Goal: Task Accomplishment & Management: Manage account settings

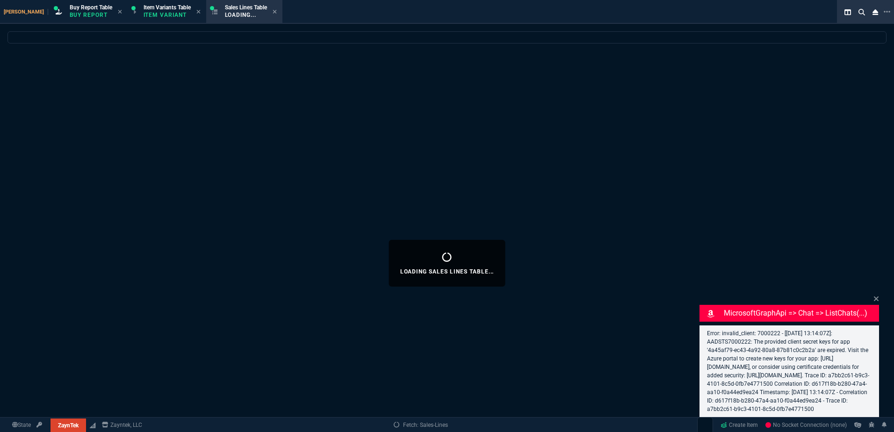
select select "1: BROV"
select select
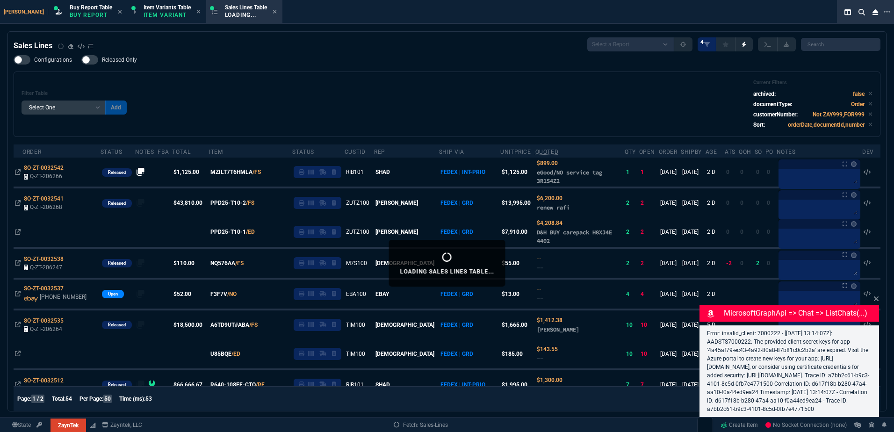
click at [302, 90] on div "Filter Table Select One Add Filter () Age () ATS () Cond (itemVariantCode) Cust…" at bounding box center [447, 104] width 851 height 50
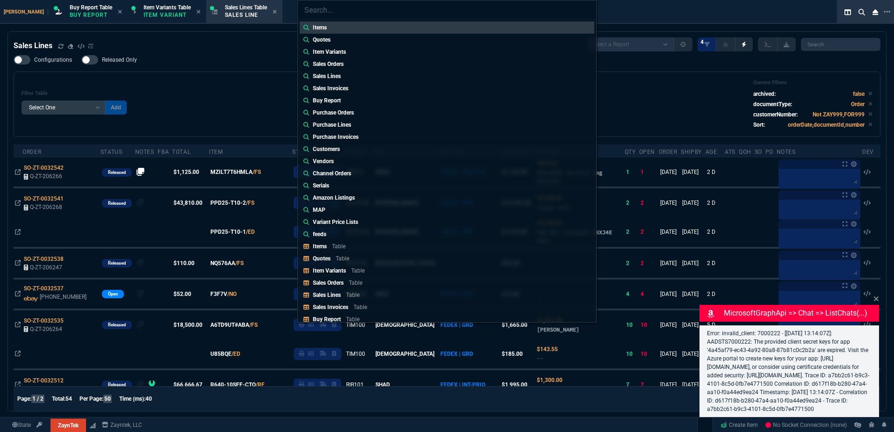
type input "206270"
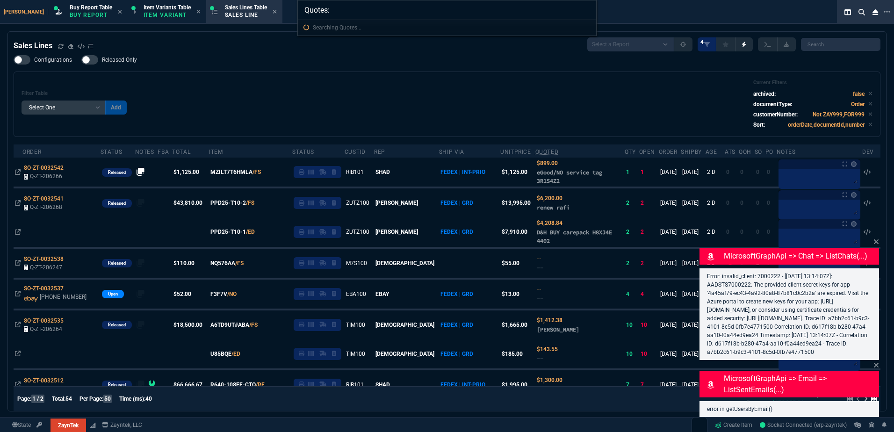
type input "Quotes: 206270"
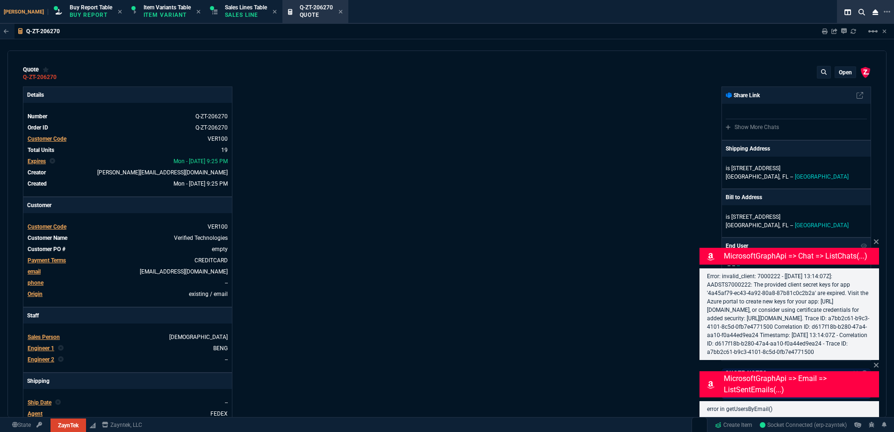
type input "10"
type input "500"
type input "13"
type input "150"
type input "45"
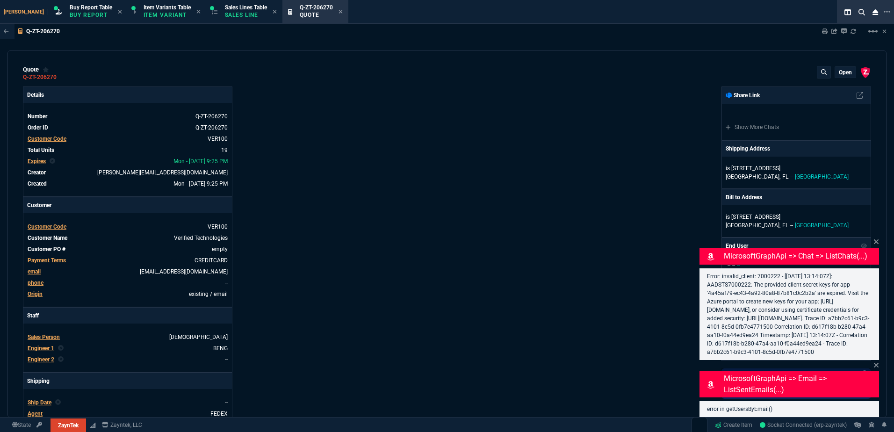
type input "165"
type input "0"
type input "12"
type input "94"
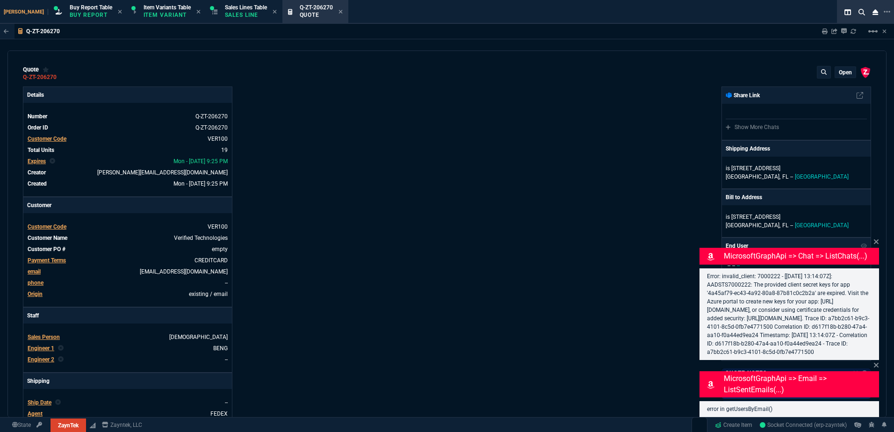
type input "12"
type input "159"
type input "62"
type input "495"
type input "17"
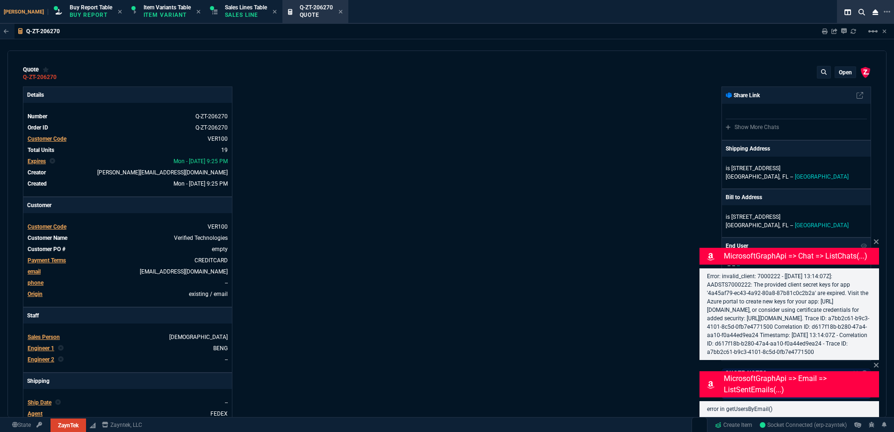
type input "10"
type input "34"
type input "210"
type input "66"
type input "112600"
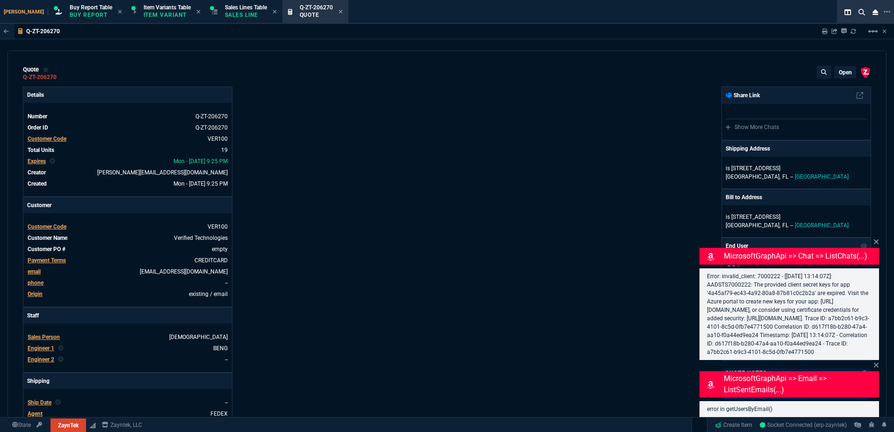
type input "13"
type input "84"
type input "90"
type input "3671"
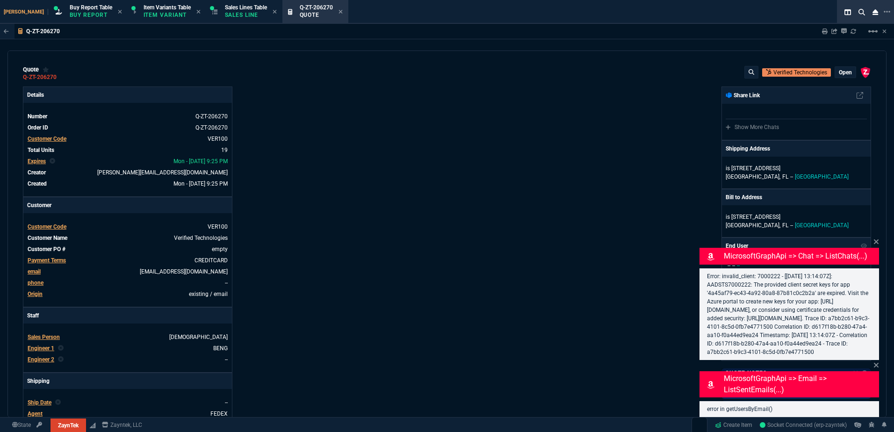
type input "1130"
type input "90"
type input "69"
type input "68"
type input "33"
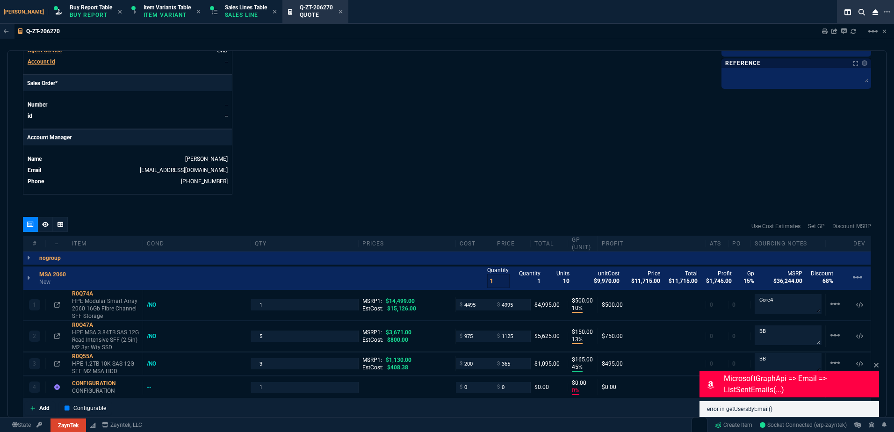
scroll to position [468, 0]
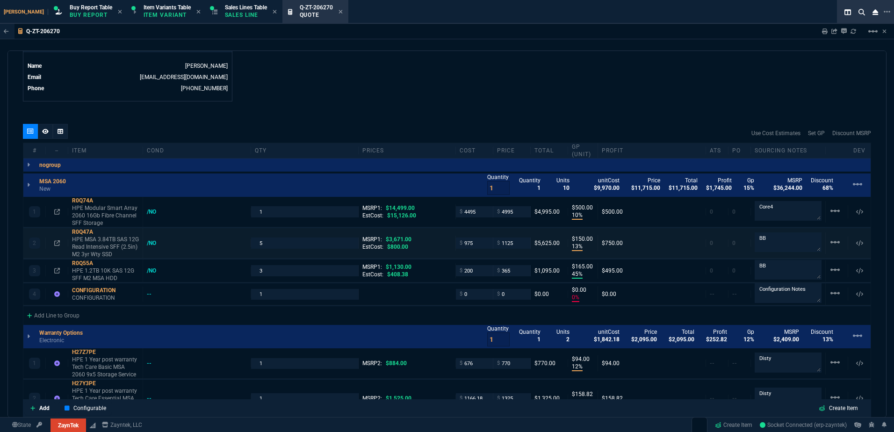
scroll to position [561, 0]
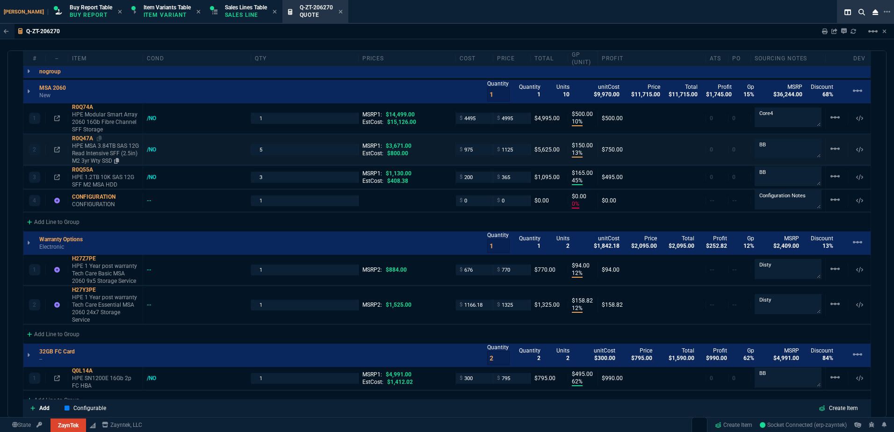
click at [100, 141] on icon at bounding box center [99, 139] width 5 height 6
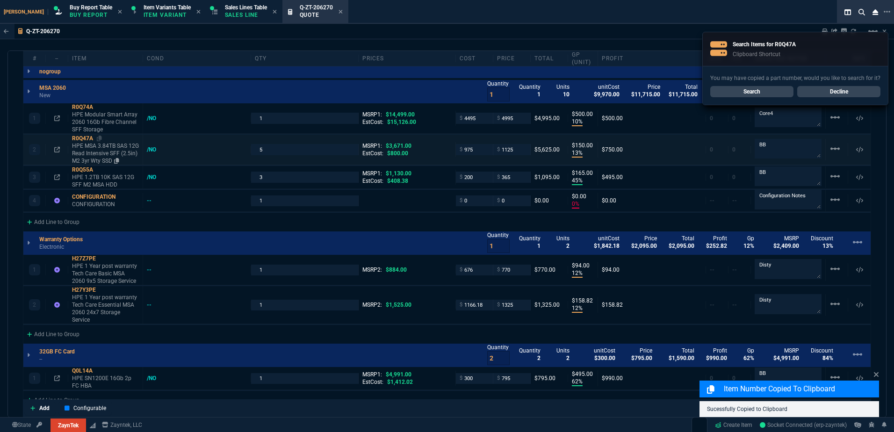
click at [110, 156] on p "HPE MSA 3.84TB SAS 12G Read Intensive SFF (2.5in) M2 3yr Wty SSD" at bounding box center [105, 153] width 67 height 22
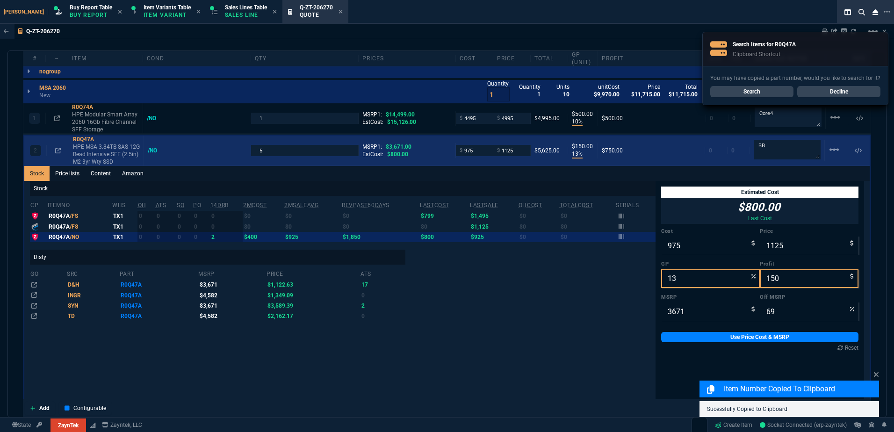
click at [164, 156] on div "2 R0Q47A HPE MSA 3.84TB SAS 12G Read Intensive SFF (2.5in) M2 3yr Wty SSD /NO 5…" at bounding box center [446, 151] width 845 height 30
click at [151, 151] on div "/NO" at bounding box center [157, 150] width 18 height 7
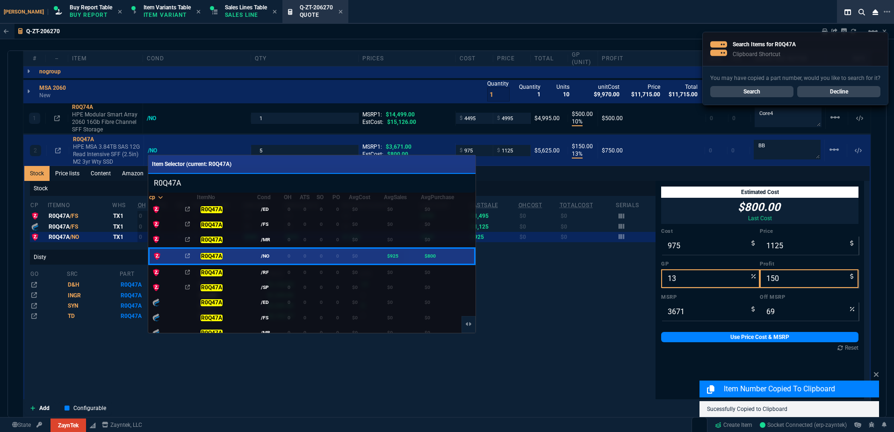
click at [300, 257] on td "0" at bounding box center [308, 256] width 16 height 16
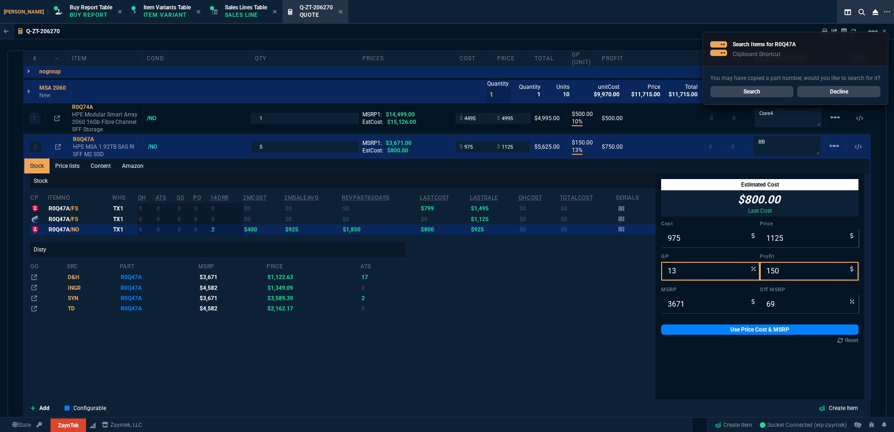
click at [862, 89] on link "Decline" at bounding box center [838, 91] width 83 height 11
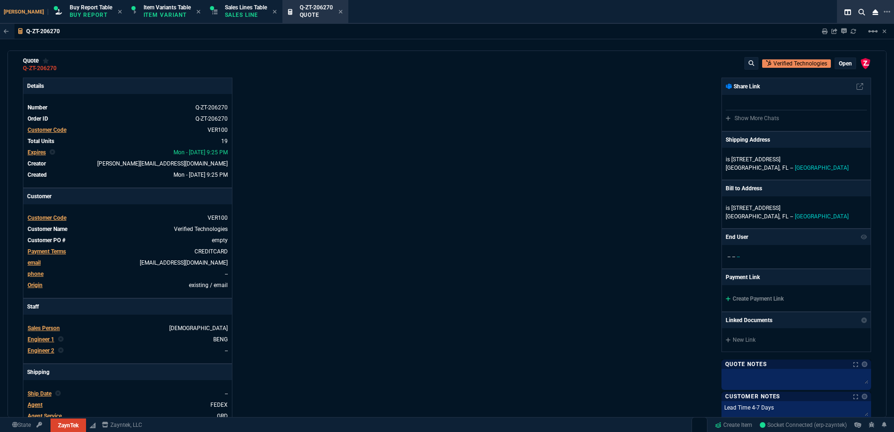
scroll to position [0, 0]
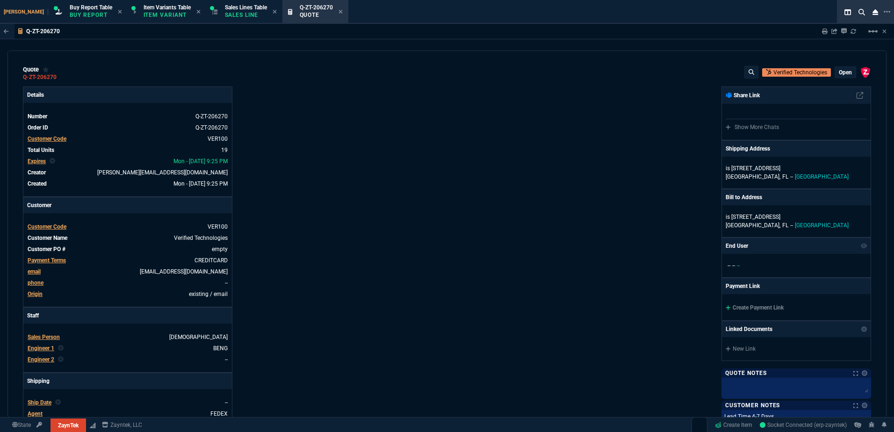
click at [843, 72] on p "open" at bounding box center [845, 72] width 13 height 7
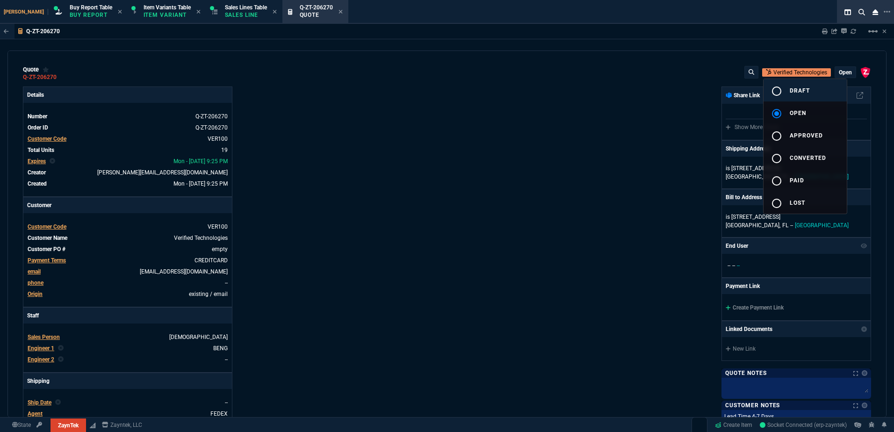
click at [827, 94] on button "radio_button_unchecked draft" at bounding box center [805, 90] width 83 height 22
click at [549, 166] on div at bounding box center [447, 216] width 894 height 432
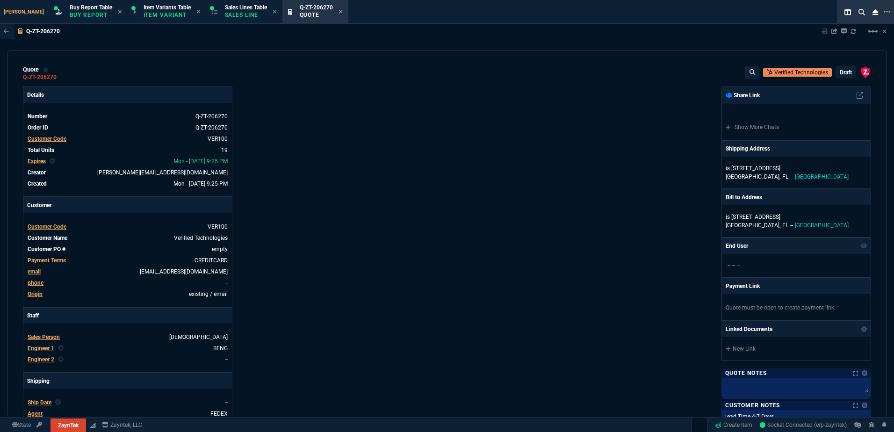
type input "10"
type input "500"
type input "13"
type input "150"
type input "3671"
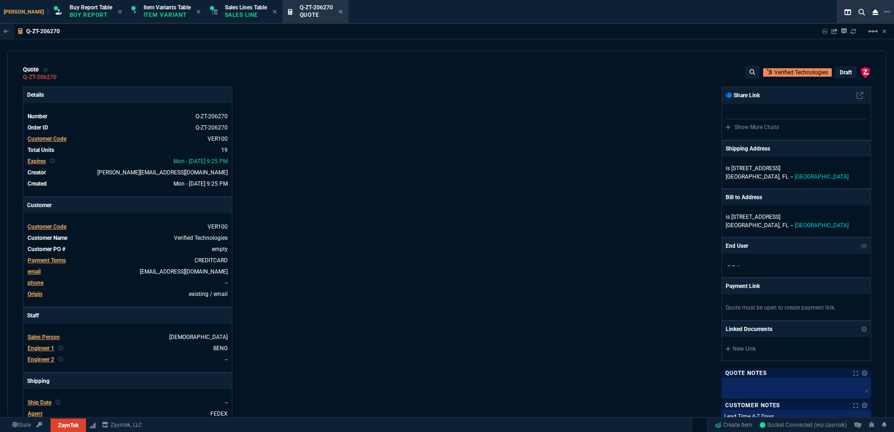
type input "45"
type input "165"
type input "1130"
type input "0"
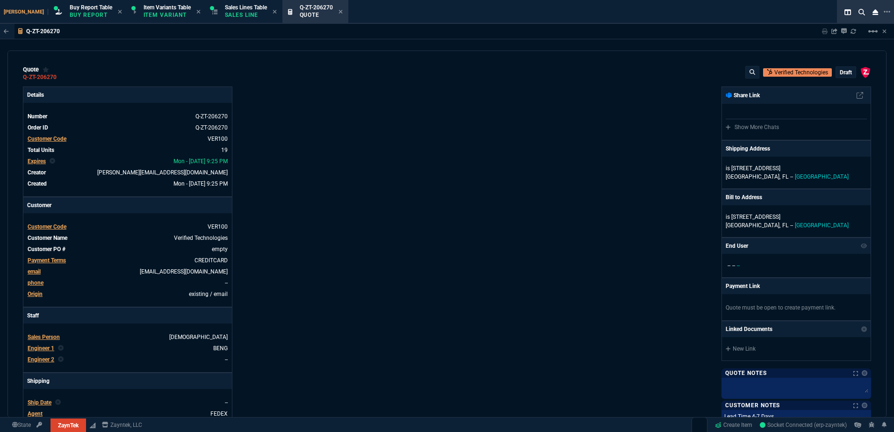
type input "12"
type input "94"
type input "12"
type input "159"
type input "62"
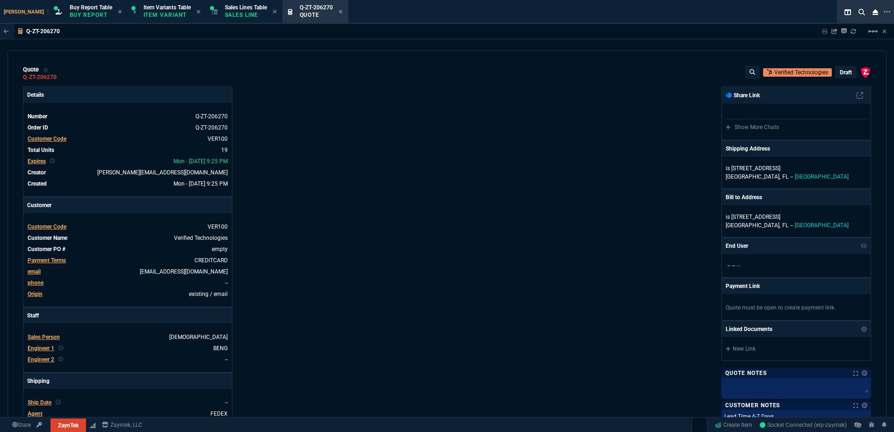
type input "495"
type input "17"
type input "10"
type input "90"
type input "34"
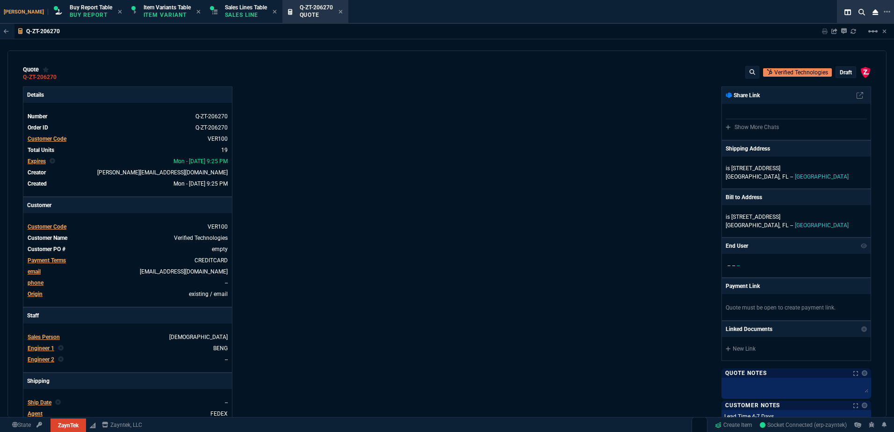
type input "210"
type input "66"
type input "69"
type input "68"
type input "13"
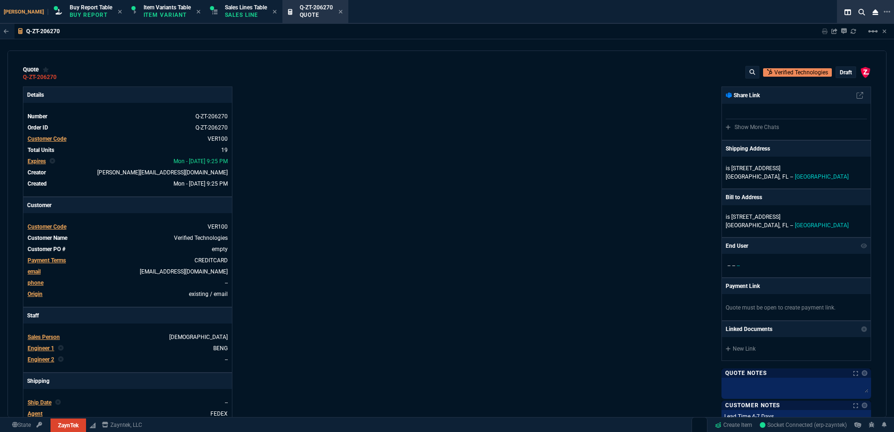
type input "13"
type input "84"
type input "33"
type input "90"
click at [876, 31] on mat-icon "linear_scale" at bounding box center [872, 31] width 11 height 11
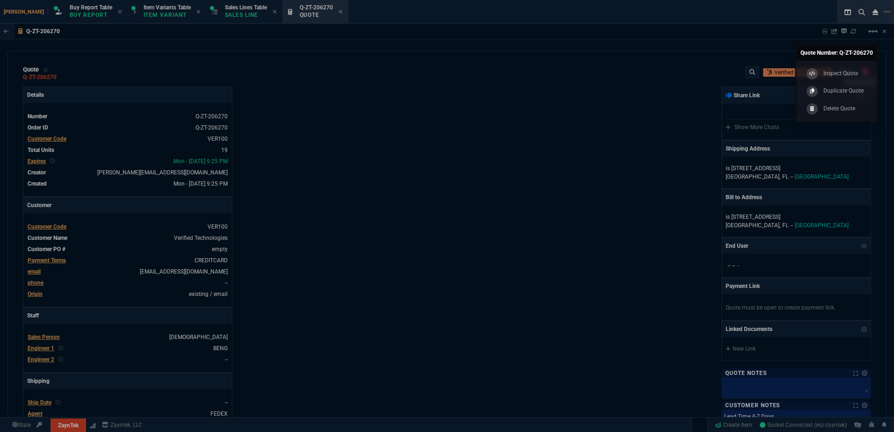
click at [856, 91] on p "Duplicate Quote" at bounding box center [843, 91] width 40 height 8
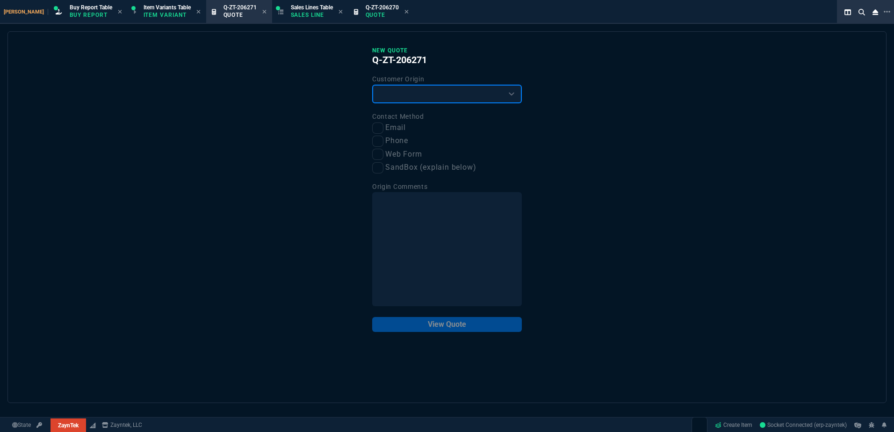
click at [447, 101] on select "Existing Customer Amazon Lead (first order) Website Lead (first order) Called (…" at bounding box center [447, 94] width 150 height 19
select select "existing"
click at [372, 85] on select "Existing Customer Amazon Lead (first order) Website Lead (first order) Called (…" at bounding box center [447, 94] width 150 height 19
click at [387, 128] on label "Email" at bounding box center [447, 128] width 150 height 12
click at [383, 128] on input "Email" at bounding box center [377, 128] width 11 height 11
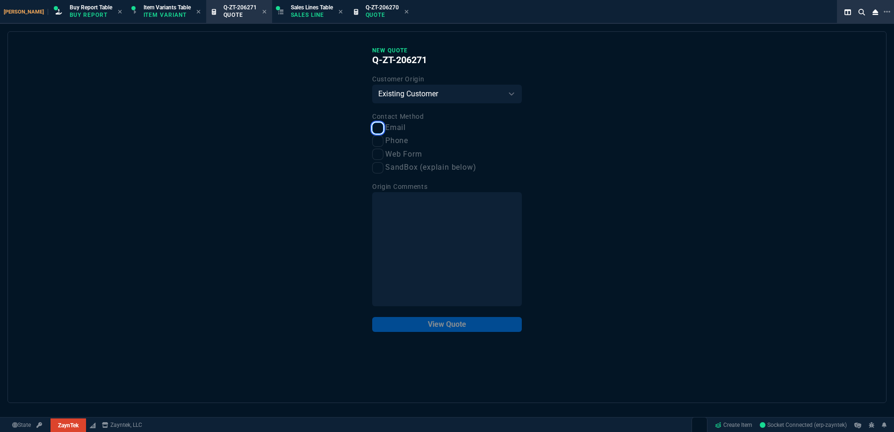
checkbox input "true"
drag, startPoint x: 462, startPoint y: 314, endPoint x: 468, endPoint y: 325, distance: 12.8
click at [464, 316] on div "New Quote Q-ZT-206271 Customer Origin Existing Customer Amazon Lead (first orde…" at bounding box center [447, 189] width 150 height 285
drag, startPoint x: 468, startPoint y: 326, endPoint x: 386, endPoint y: 19, distance: 318.0
click at [469, 326] on button "View Quote" at bounding box center [447, 324] width 150 height 15
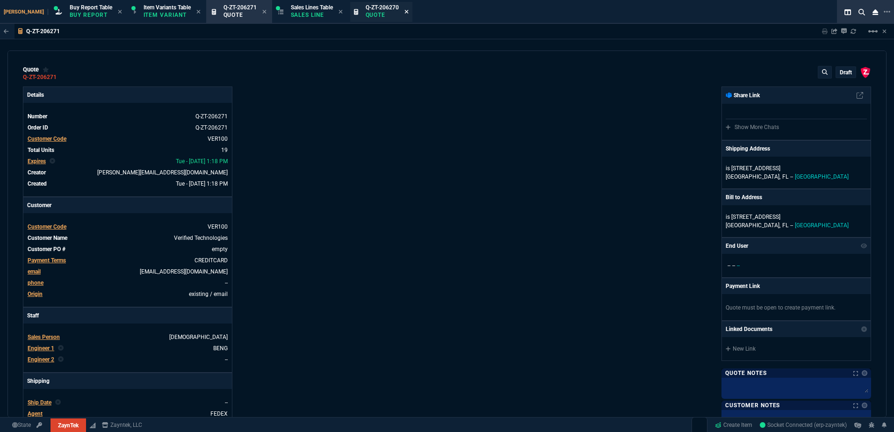
type input "10"
type input "500"
type input "13"
type input "150"
type input "45"
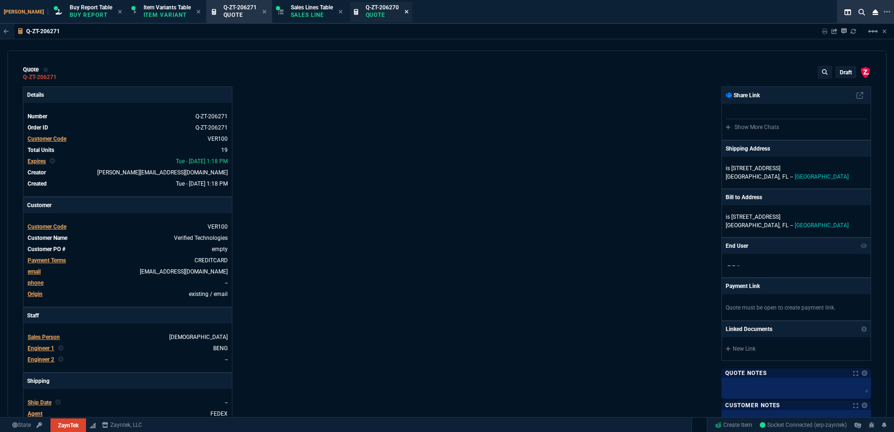
type input "165"
type input "0"
type input "12"
type input "94"
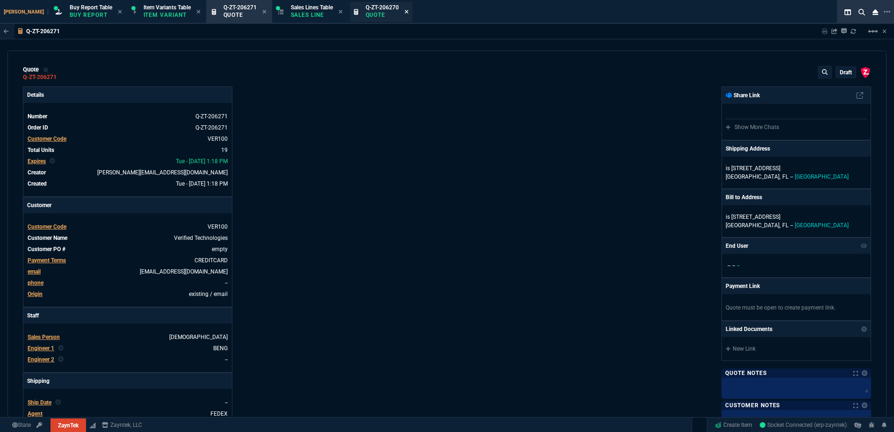
type input "12"
type input "159"
type input "62"
type input "495"
type input "17"
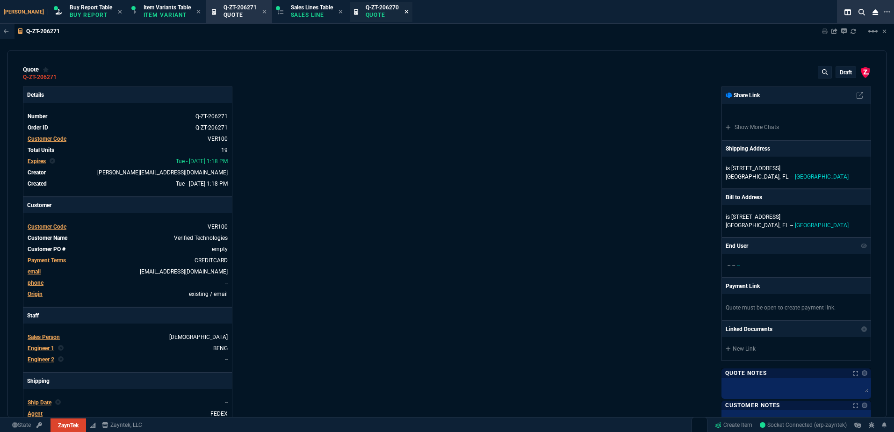
type input "10"
type input "34"
type input "210"
type input "66"
type input "69"
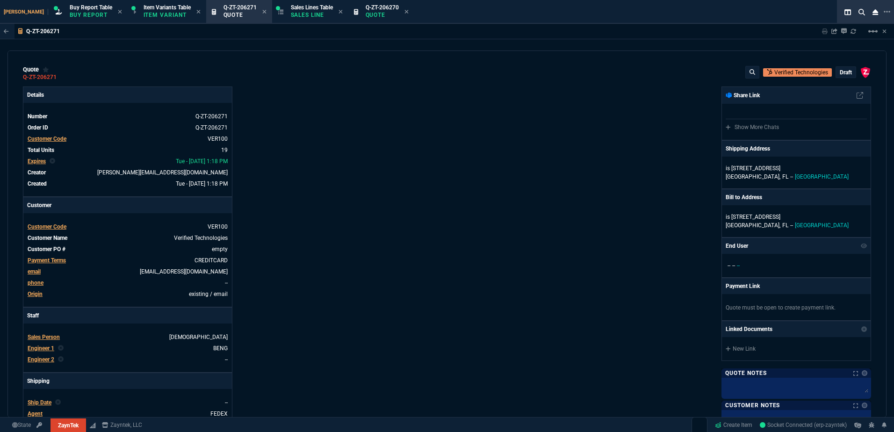
type input "68"
type input "13"
type input "84"
type input "33"
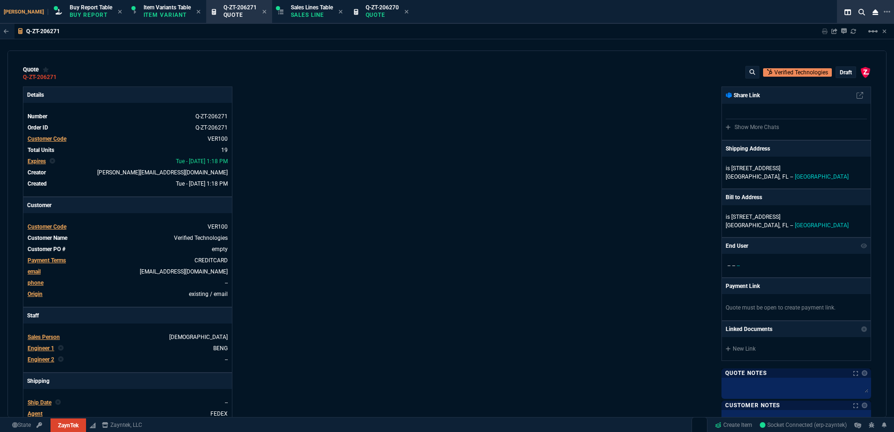
type input "90"
click at [404, 13] on icon at bounding box center [406, 12] width 4 height 6
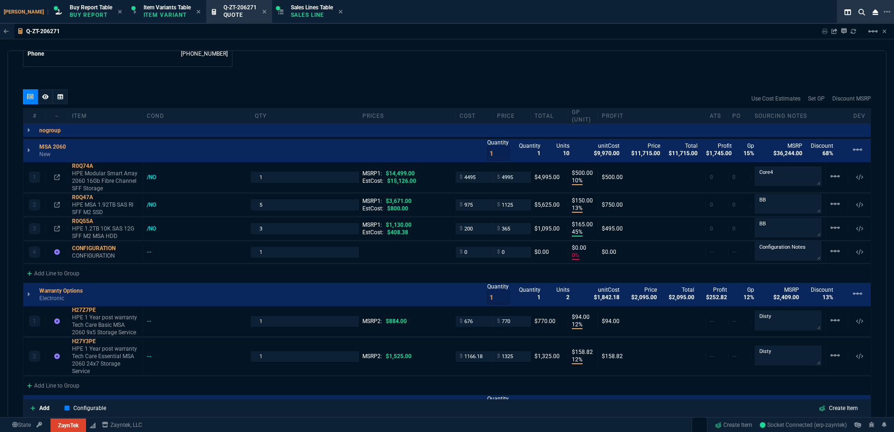
scroll to position [514, 0]
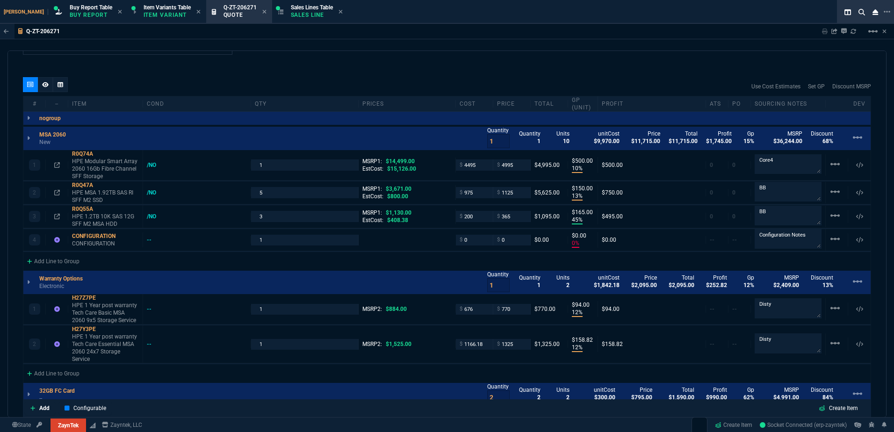
drag, startPoint x: 855, startPoint y: 30, endPoint x: 334, endPoint y: 209, distance: 550.7
click at [855, 30] on icon at bounding box center [853, 31] width 5 height 5
type input "10"
type input "500"
type input "13"
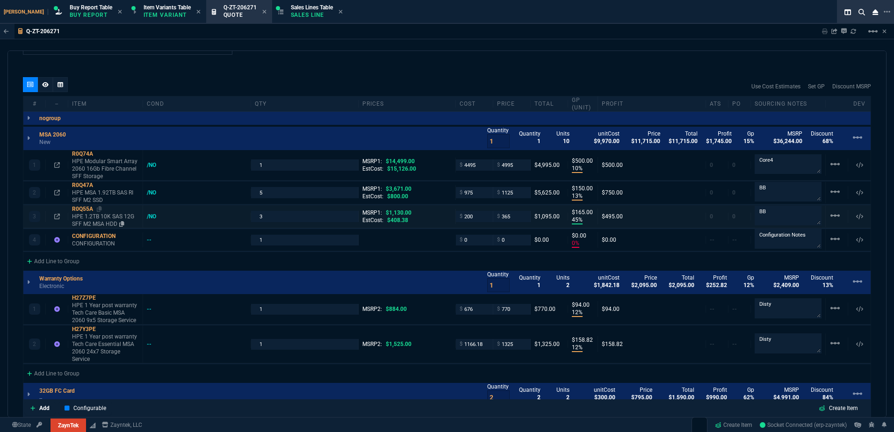
type input "150"
type input "45"
type input "165"
type input "0"
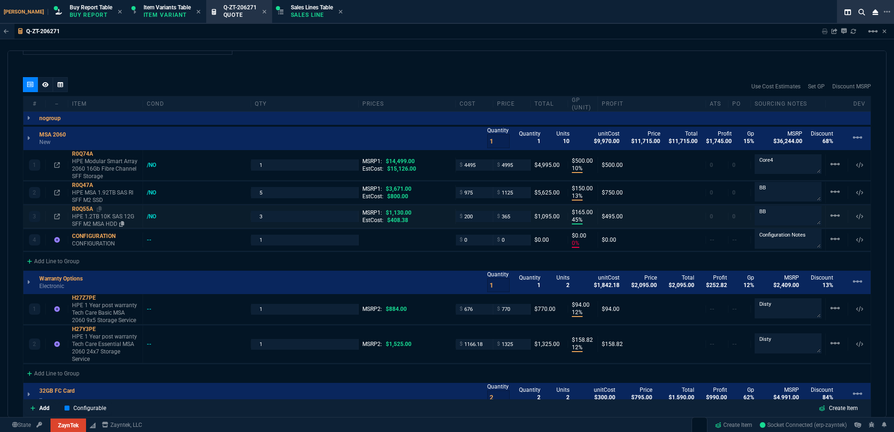
type input "12"
type input "94"
type input "12"
type input "159"
type input "62"
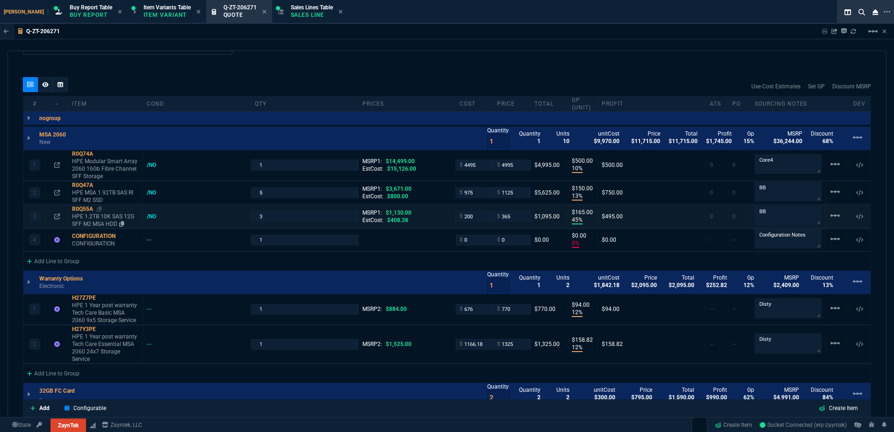
type input "495"
type input "17"
type input "10"
type input "34"
type input "210"
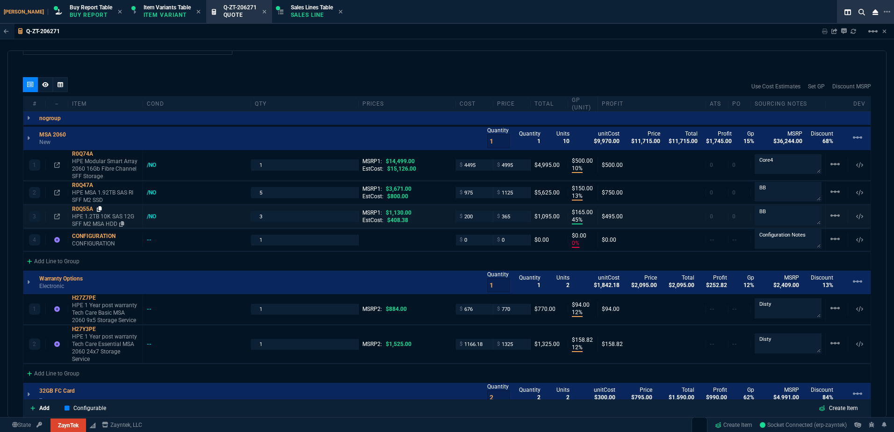
type input "66"
type input "69"
type input "68"
type input "13"
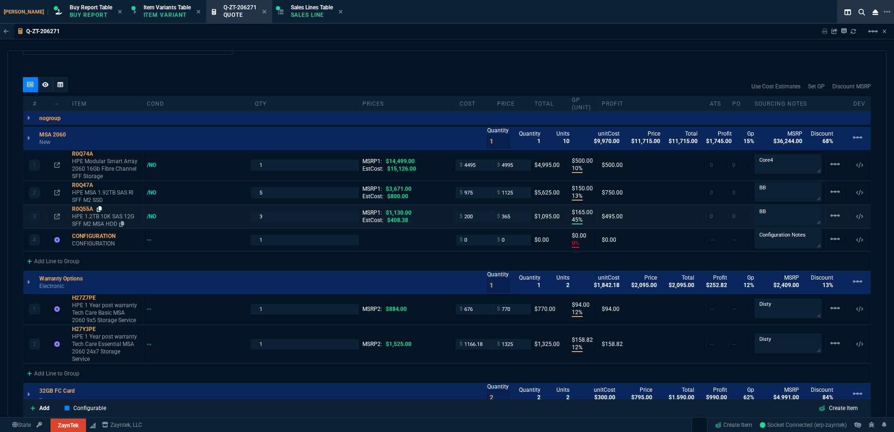
type input "84"
type input "33"
type input "90"
click at [100, 209] on icon at bounding box center [99, 209] width 5 height 6
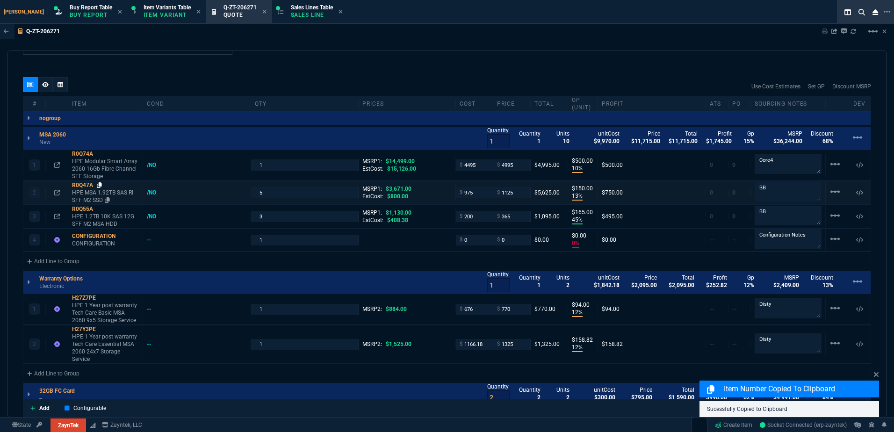
click at [99, 187] on icon at bounding box center [99, 185] width 5 height 6
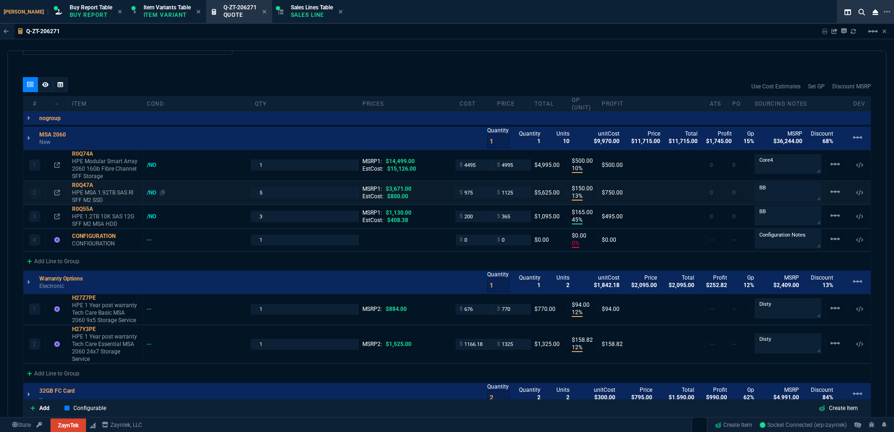
click at [149, 192] on div "/NO" at bounding box center [156, 192] width 18 height 7
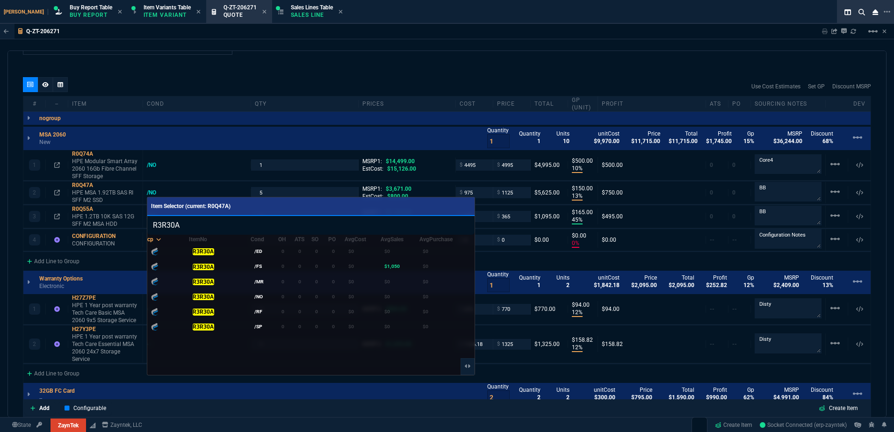
type input "R3R30A"
click at [182, 195] on div at bounding box center [447, 216] width 894 height 432
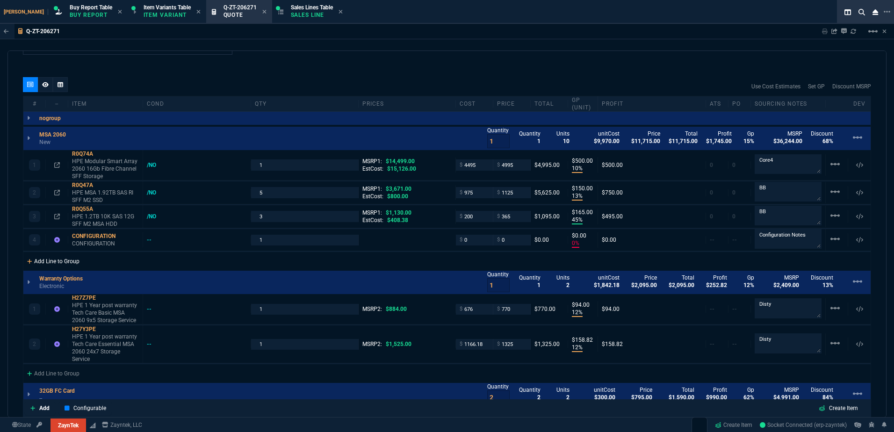
click at [69, 260] on div "Add Line to Group" at bounding box center [53, 260] width 60 height 17
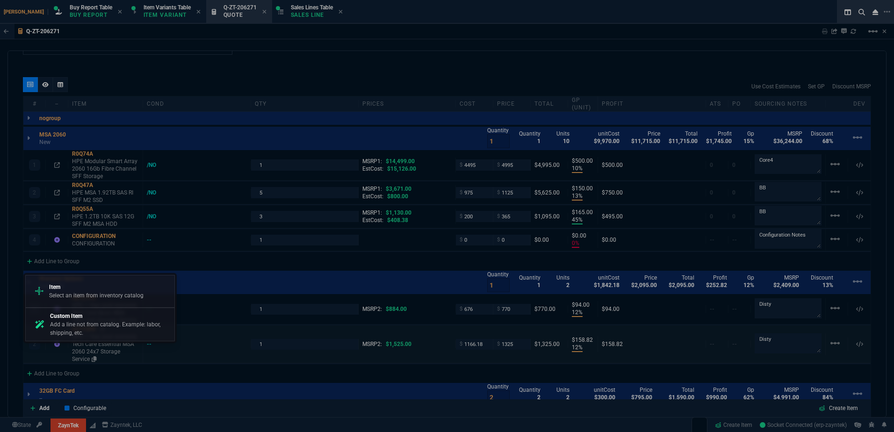
click at [103, 348] on div at bounding box center [447, 216] width 894 height 432
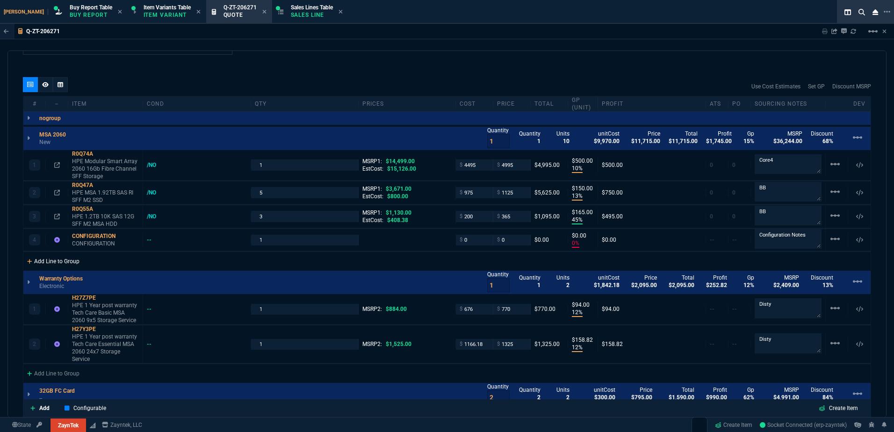
click at [60, 260] on div "Add Line to Group" at bounding box center [53, 260] width 60 height 17
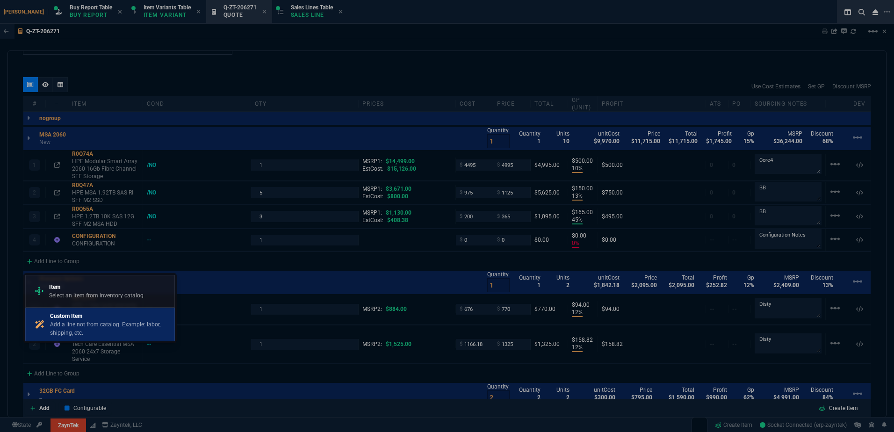
click at [93, 317] on p "Custom Item" at bounding box center [110, 316] width 121 height 8
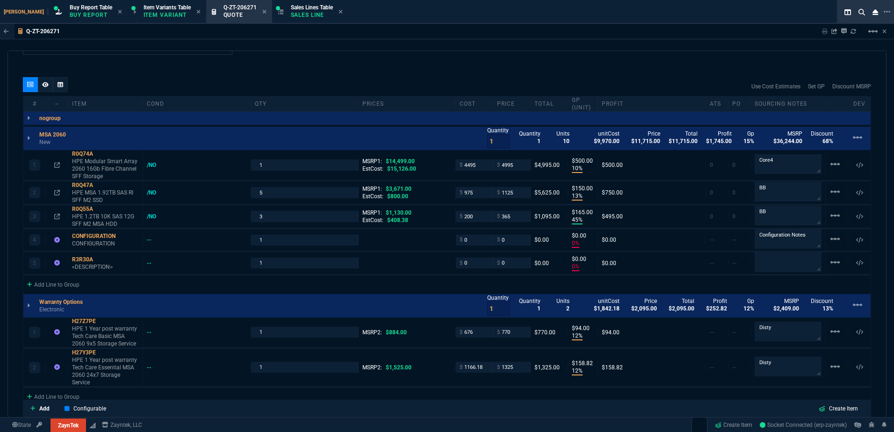
type input "10"
type input "500"
type input "13"
type input "150"
type input "45"
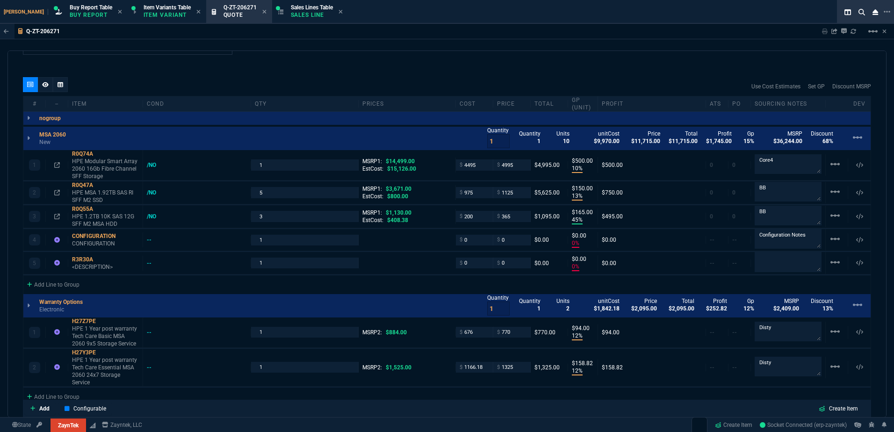
type input "165"
type input "0"
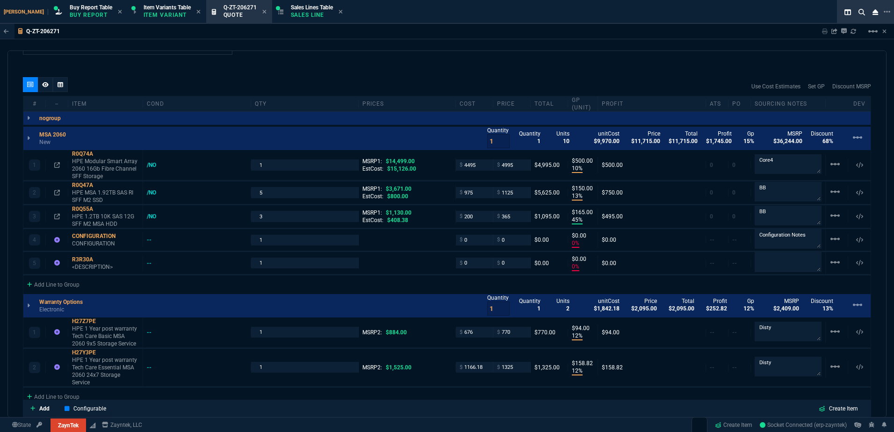
type input "12"
type input "94"
type input "12"
type input "159"
type input "62"
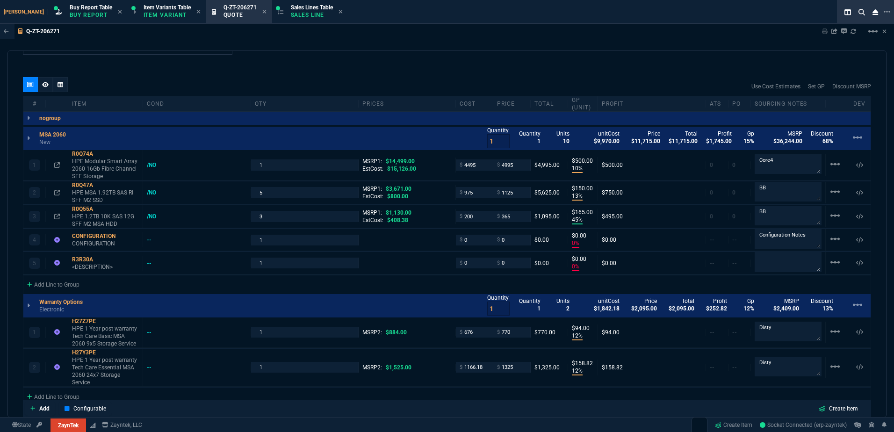
type input "495"
type input "17"
type input "10"
type input "34"
type input "210"
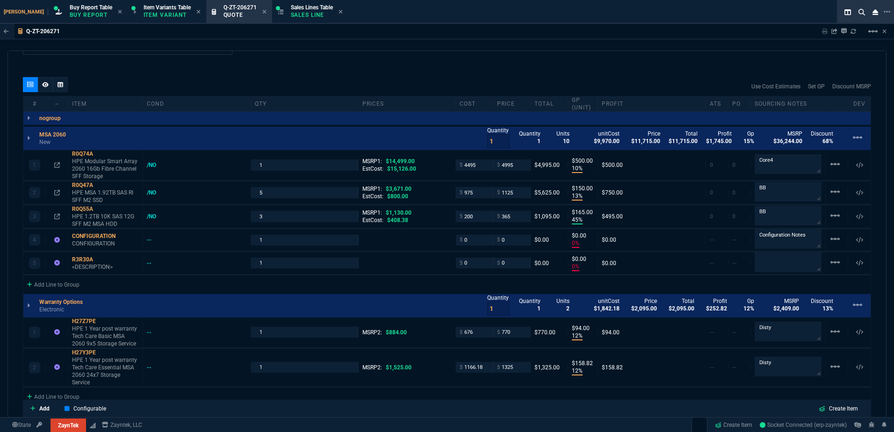
type input "66"
type input "69"
type input "68"
type input "13"
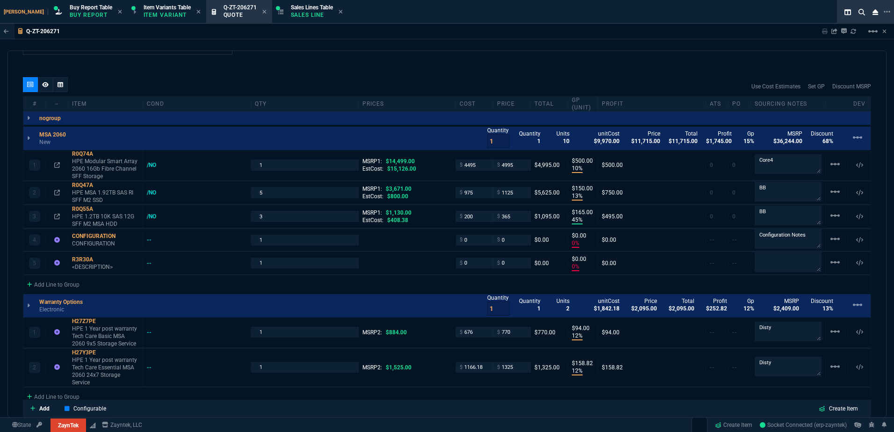
type input "84"
type input "33"
type input "90"
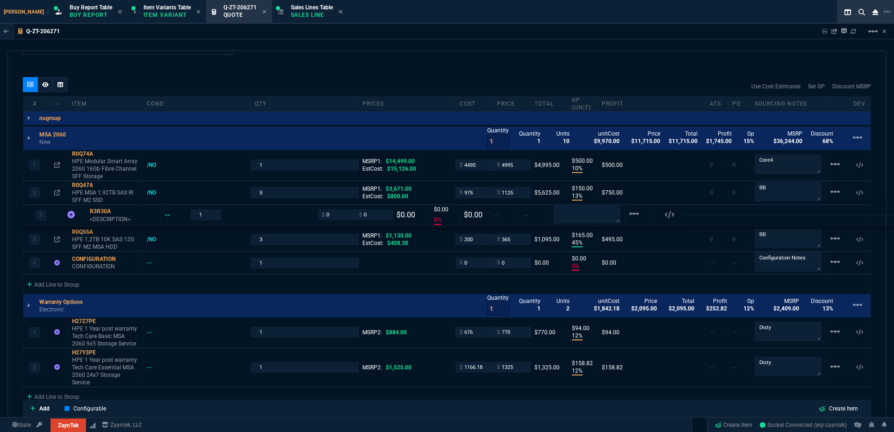
drag, startPoint x: 70, startPoint y: 268, endPoint x: 79, endPoint y: 212, distance: 56.3
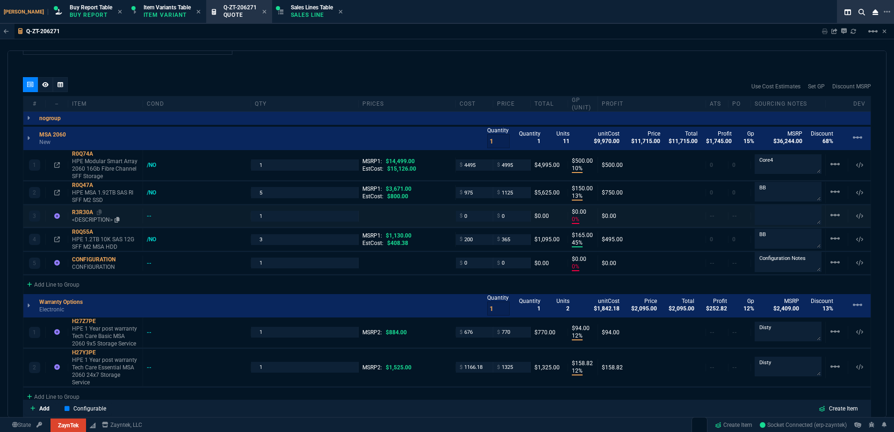
drag, startPoint x: 83, startPoint y: 217, endPoint x: 91, endPoint y: 220, distance: 8.0
click at [83, 217] on p "<DESCRIPTION>" at bounding box center [105, 219] width 67 height 7
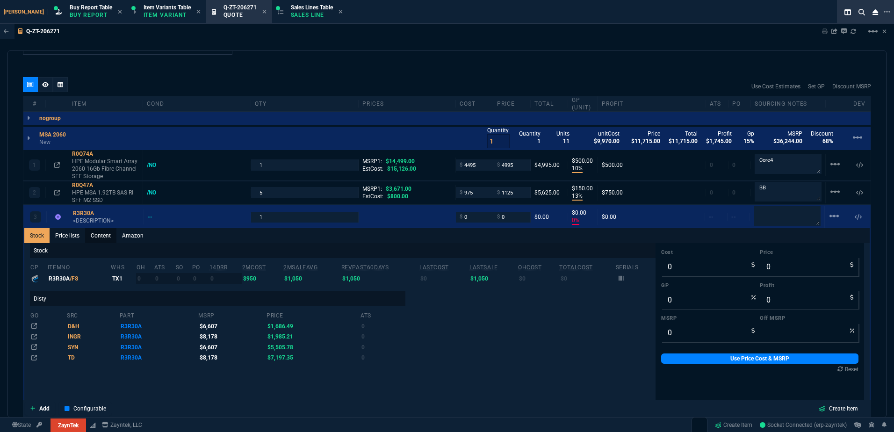
click at [111, 237] on link "Content" at bounding box center [100, 235] width 31 height 15
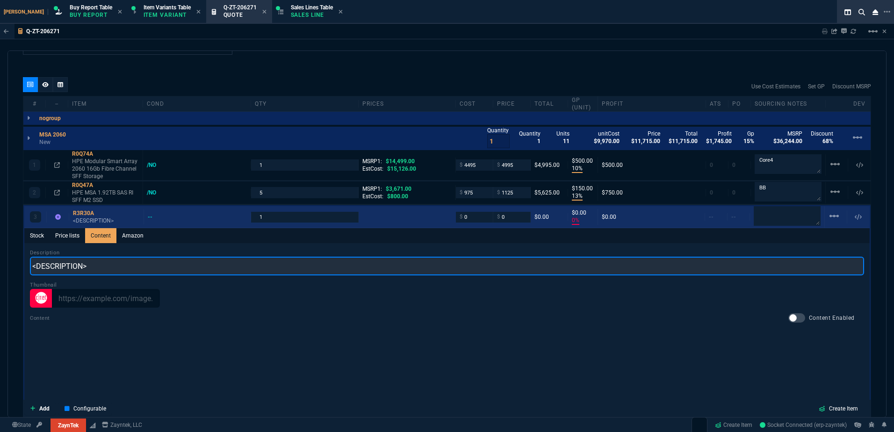
click at [125, 264] on input "<DESCRIPTION>" at bounding box center [447, 266] width 834 height 19
paste input "HPE MSA 3.84TB SAS 12G Read Intensive SFF (2.5in) M2 3yr Wty SSD"
type input "HPE MSA 3.84TB SAS 12G Read Intensive SFF (2.5in) M2 3yr Wty SSD"
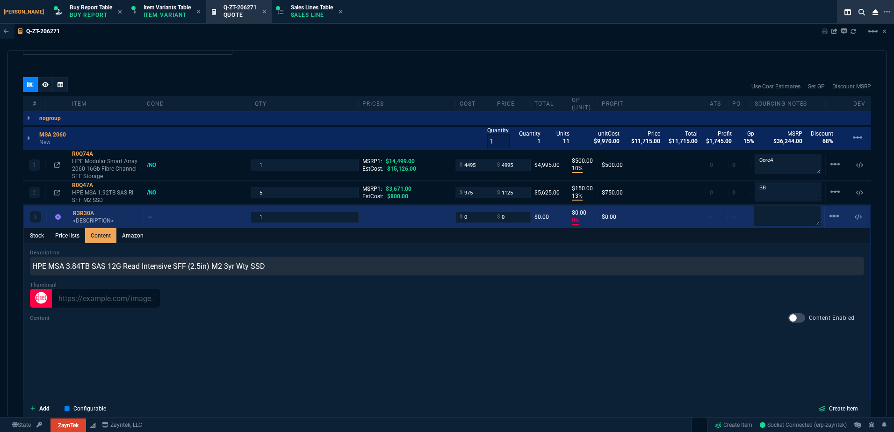
click at [88, 209] on div "3 R3R30A <DESCRIPTION> -- 1 $ 0 $ 0 $0.00 $0.00 0% $0.00 -- -- linear_scale" at bounding box center [446, 217] width 845 height 22
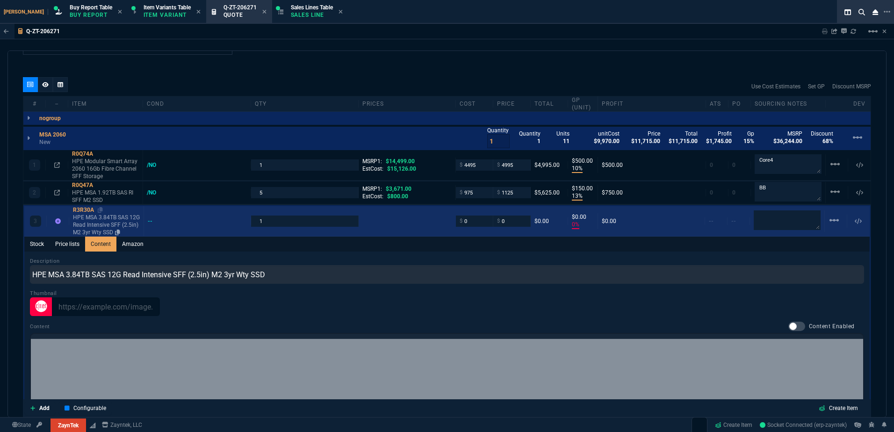
click at [102, 216] on p "HPE MSA 3.84TB SAS 12G Read Intensive SFF (2.5in) M2 3yr Wty SSD" at bounding box center [106, 225] width 67 height 22
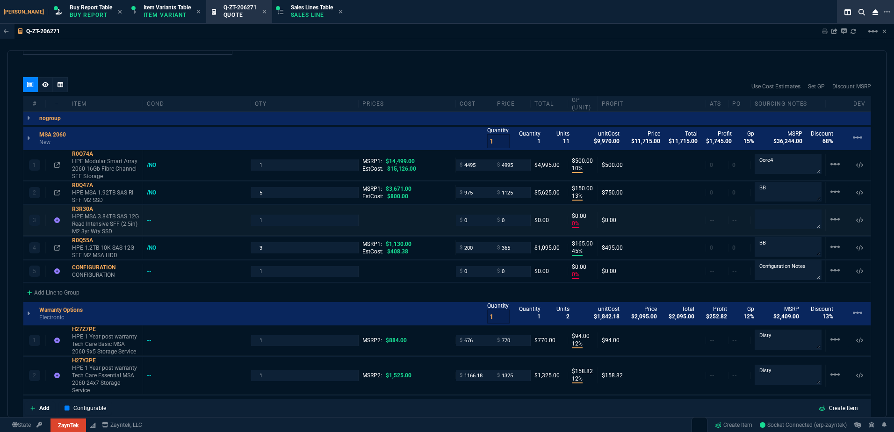
type input "0"
click at [273, 224] on input "1" at bounding box center [305, 220] width 100 height 11
type input "5"
click at [342, 62] on div "quote Q-ZT-206271 Verified Technologies draft ZaynTek, LLC [STREET_ADDRESS] Det…" at bounding box center [446, 233] width 879 height 367
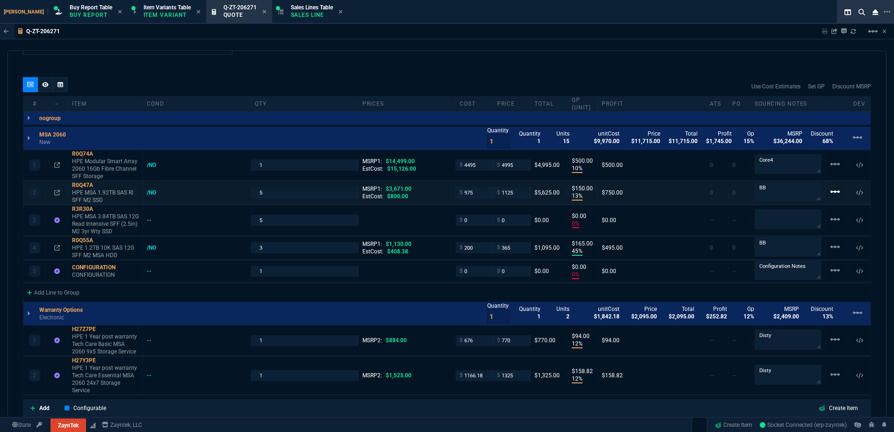
click at [833, 196] on mat-icon "linear_scale" at bounding box center [834, 191] width 11 height 11
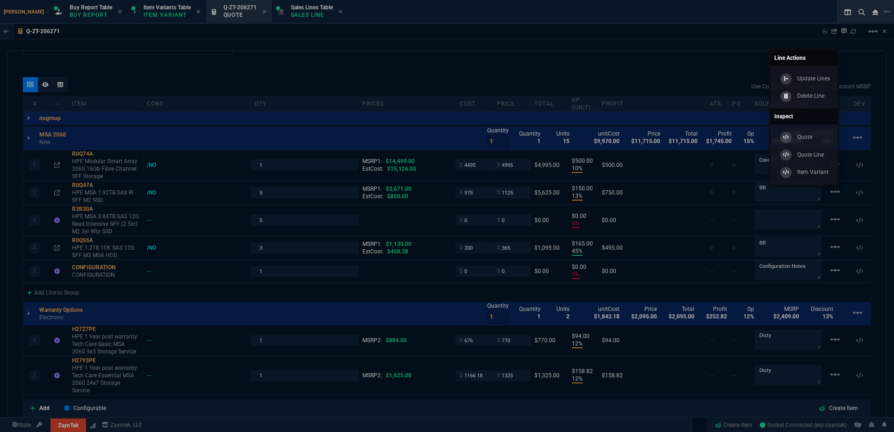
click at [797, 91] on div "Delete Line" at bounding box center [801, 96] width 46 height 10
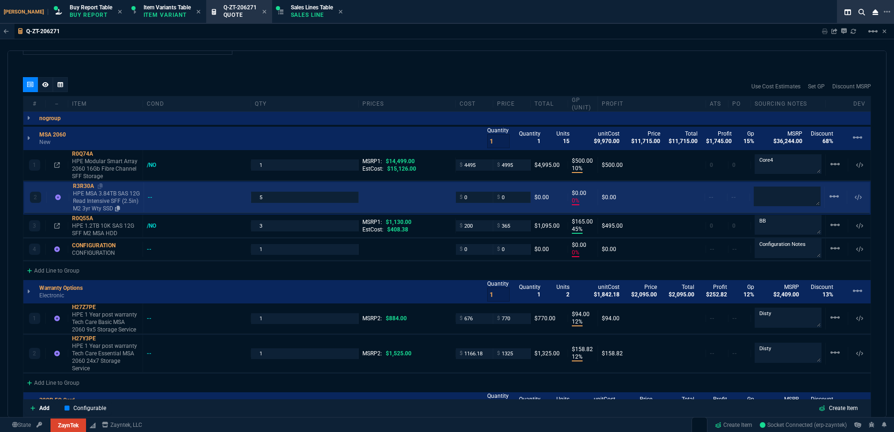
type input "10"
type input "500"
type input "0"
type input "45"
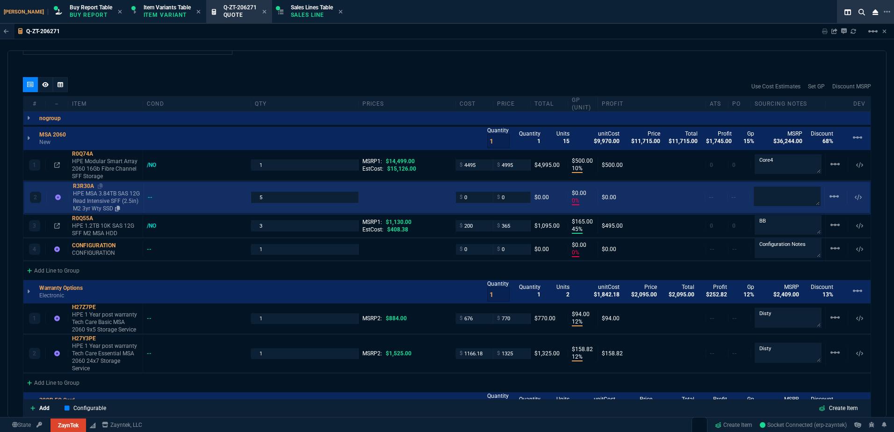
type input "165"
type input "0"
type input "12"
type input "94"
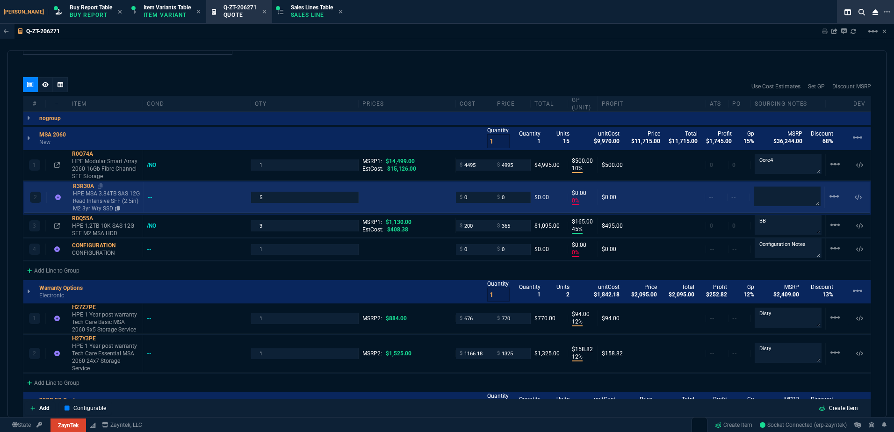
type input "12"
type input "159"
type input "62"
type input "495"
type input "17"
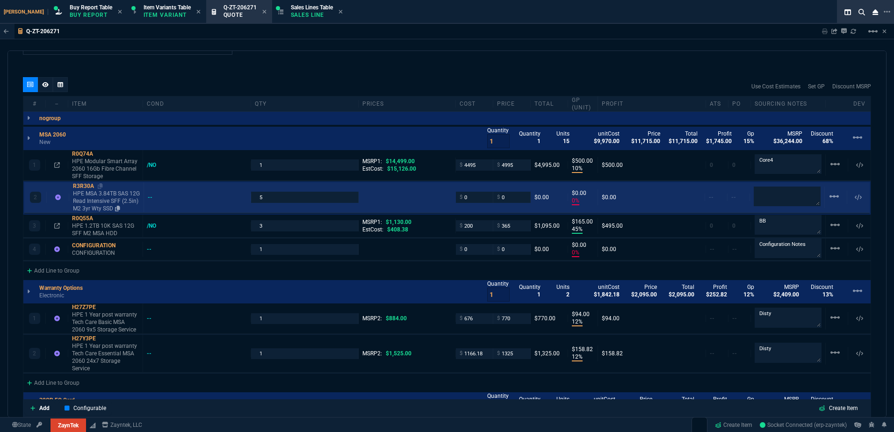
type input "10"
type input "34"
type input "210"
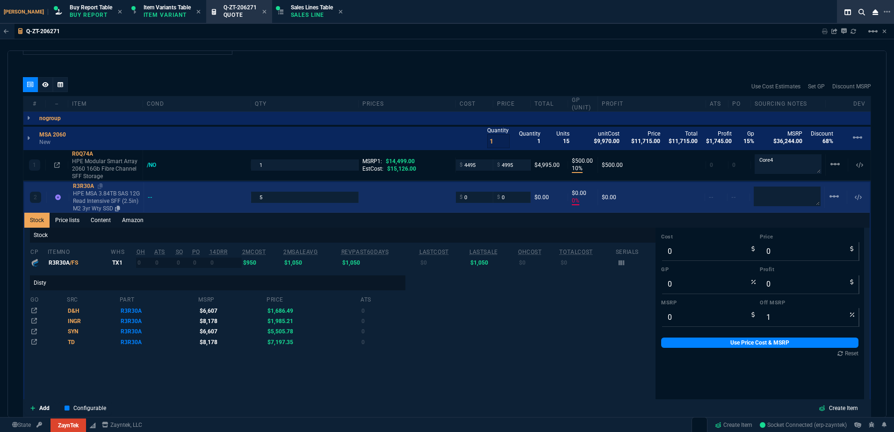
type input "66"
type input "68"
type input "13"
type input "84"
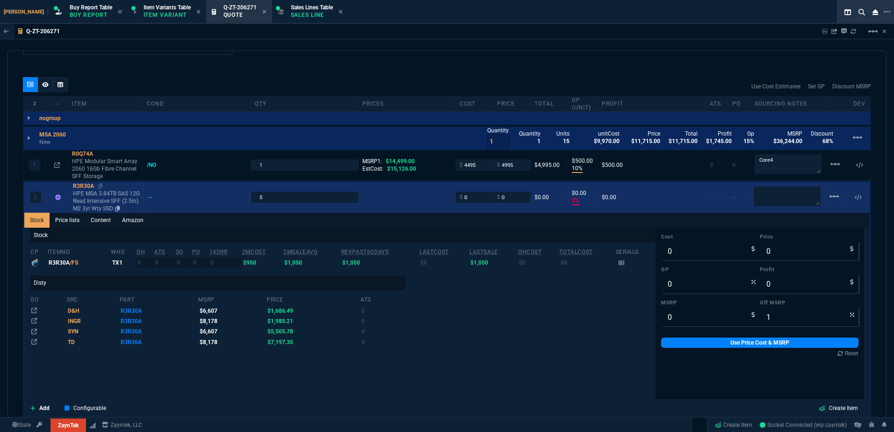
type input "33"
type input "90"
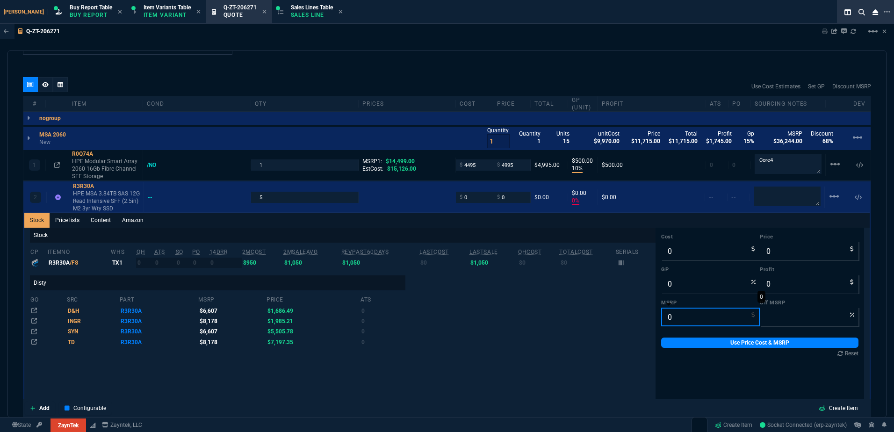
click at [675, 321] on input "0" at bounding box center [710, 317] width 99 height 19
type input "6"
type input "100"
type input "6607"
click at [685, 342] on link "Use Price Cost & MSRP" at bounding box center [759, 343] width 197 height 10
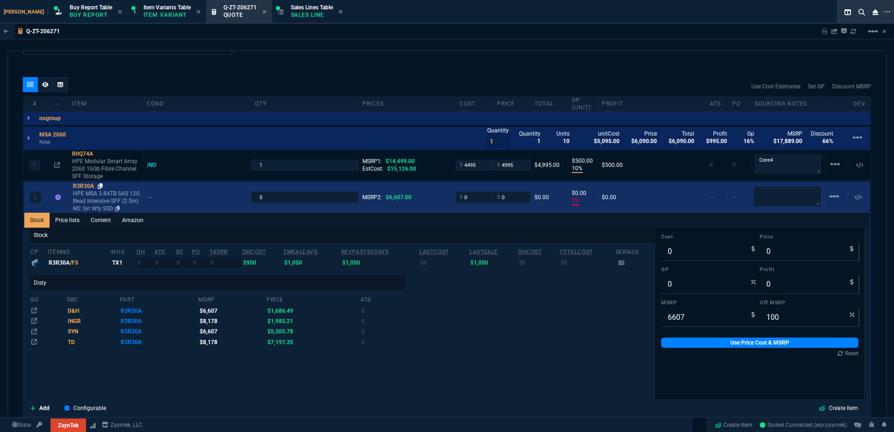
click at [100, 189] on icon at bounding box center [100, 186] width 5 height 6
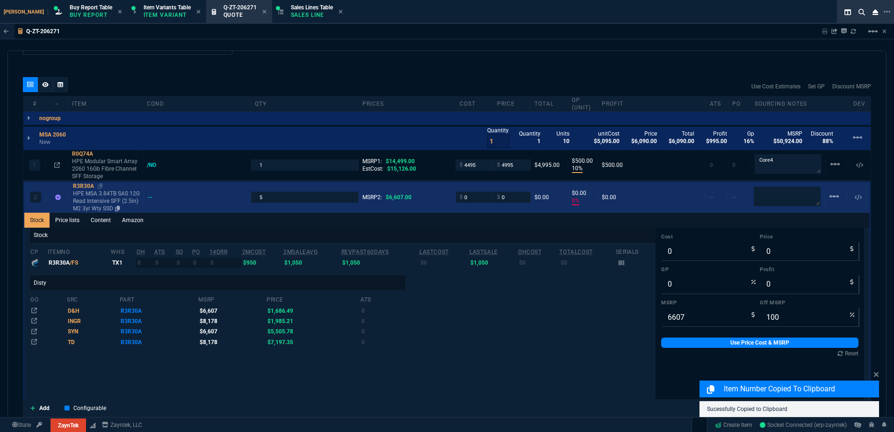
click at [82, 191] on p "HPE MSA 3.84TB SAS 12G Read Intensive SFF (2.5in) M2 3yr Wty SSD" at bounding box center [106, 201] width 67 height 22
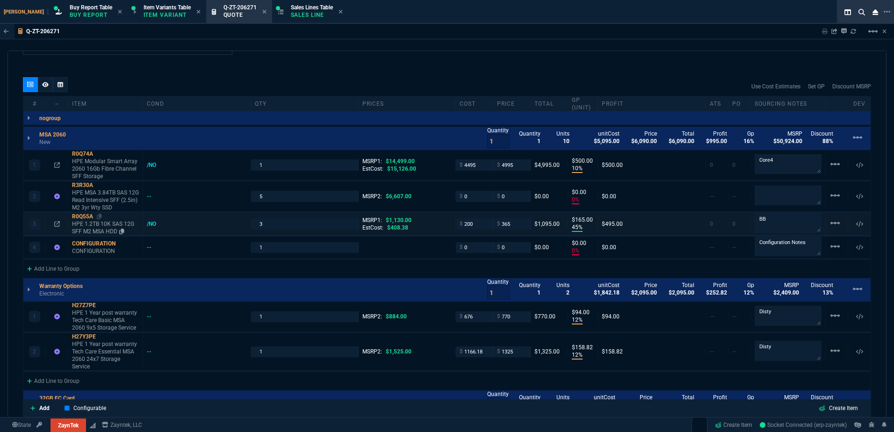
click at [86, 226] on p "HPE 1.2TB 10K SAS 12G SFF M2 MSA HDD" at bounding box center [105, 227] width 67 height 15
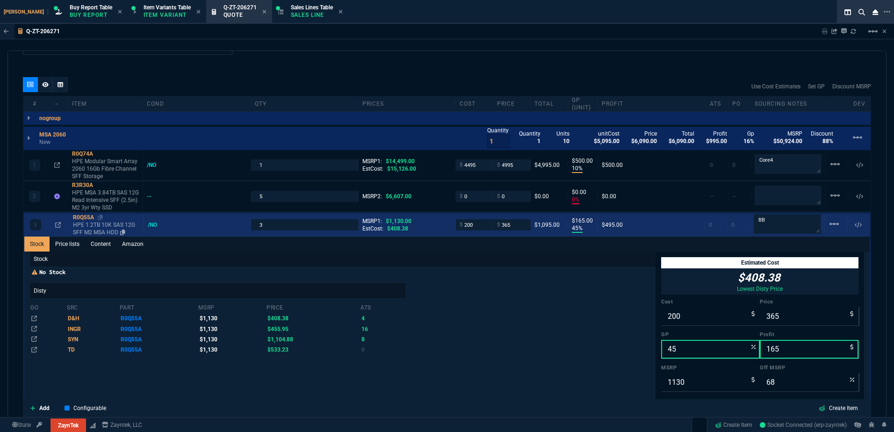
click at [86, 226] on p "HPE 1.2TB 10K SAS 12G SFF M2 MSA HDD" at bounding box center [106, 228] width 67 height 15
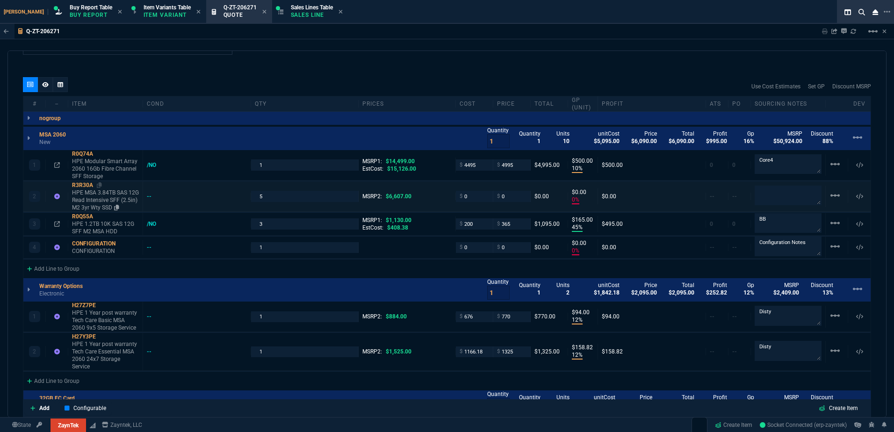
click at [83, 199] on p "HPE MSA 3.84TB SAS 12G Read Intensive SFF (2.5in) M2 3yr Wty SSD" at bounding box center [105, 200] width 67 height 22
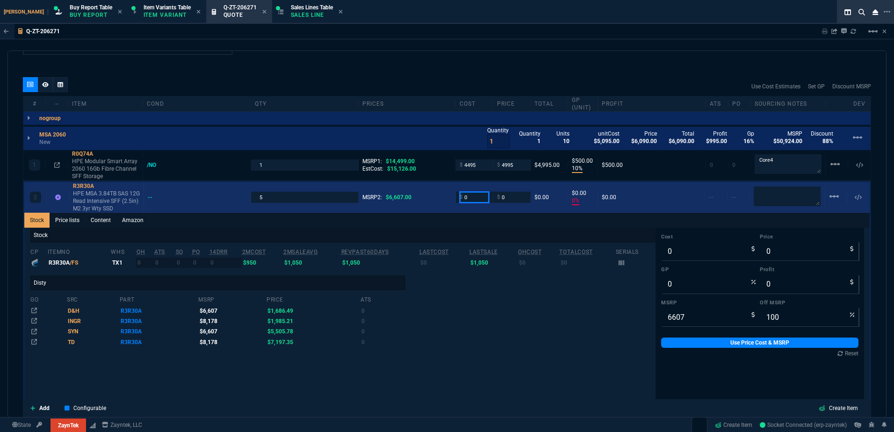
click at [464, 200] on input "0" at bounding box center [474, 197] width 29 height 11
type input "1000"
type input "-100"
type input "-1000"
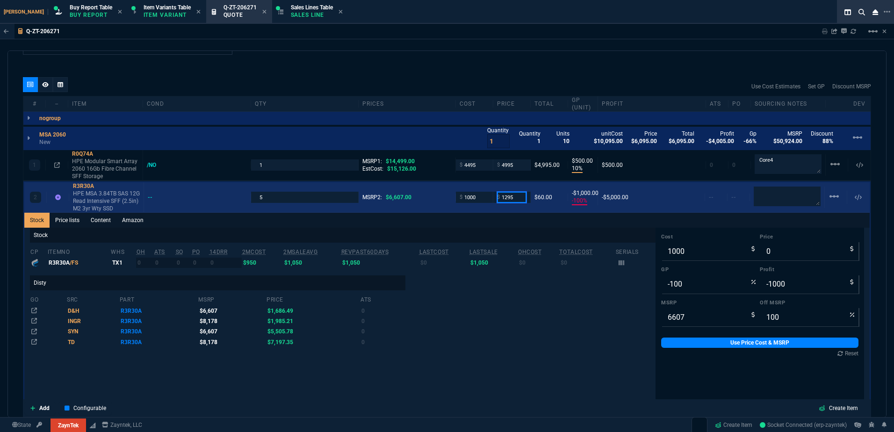
type input "1295"
type input "23"
type input "295"
type input "80"
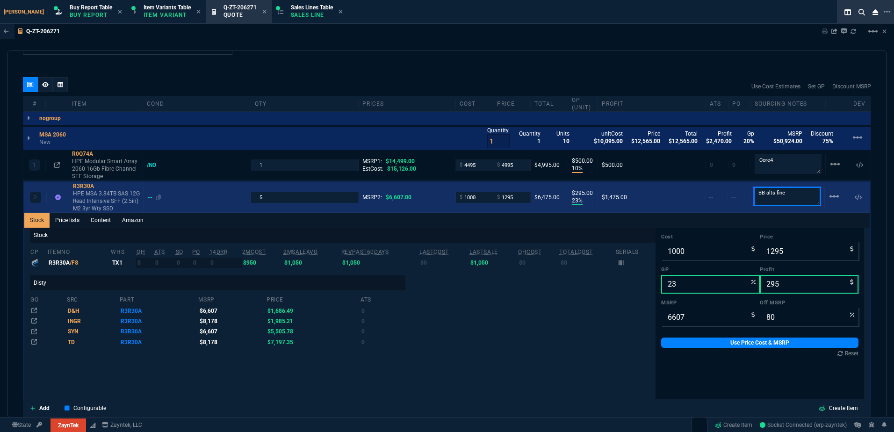
type textarea "BB alts fine"
click at [71, 205] on div "R3R30A HPE MSA 3.84TB SAS 12G Read Intensive SFF (2.5in) M2 3yr Wty SSD" at bounding box center [106, 197] width 75 height 30
click at [81, 206] on p "HPE MSA 3.84TB SAS 12G Read Intensive SFF (2.5in) M2 3yr Wty SSD" at bounding box center [106, 201] width 67 height 22
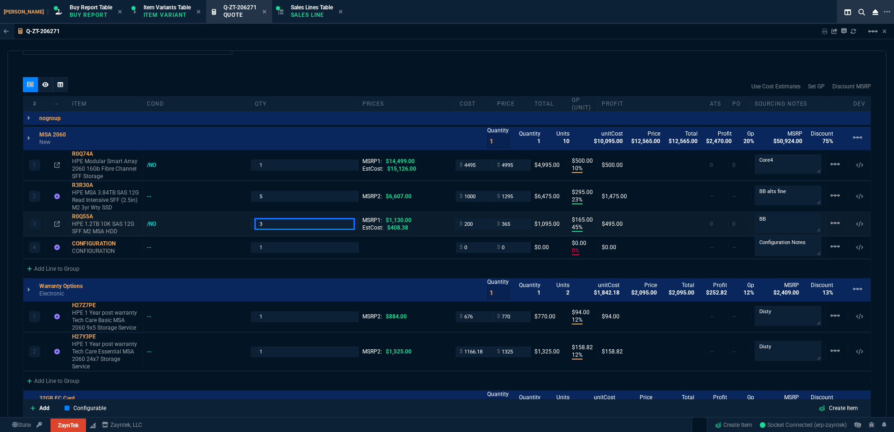
click at [301, 224] on input "3" at bounding box center [305, 223] width 100 height 11
type input "5"
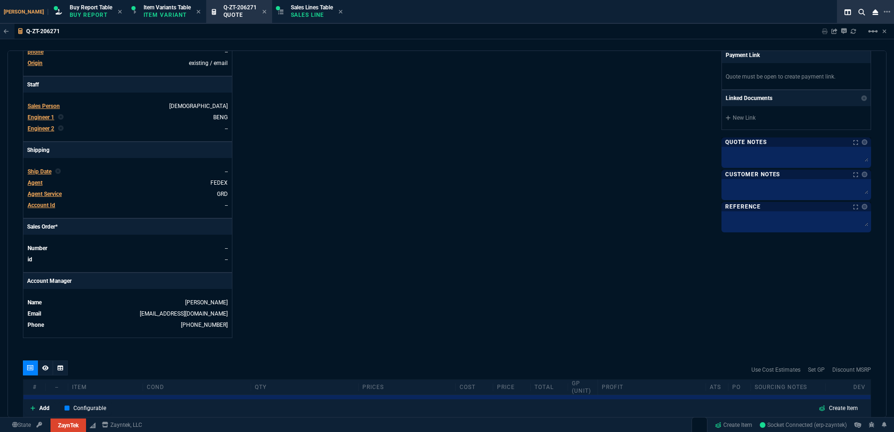
scroll to position [0, 0]
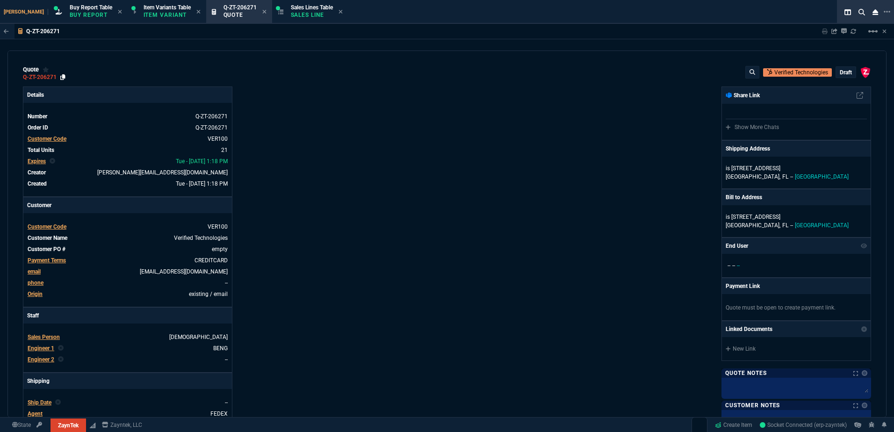
click at [61, 75] on icon at bounding box center [62, 77] width 5 height 6
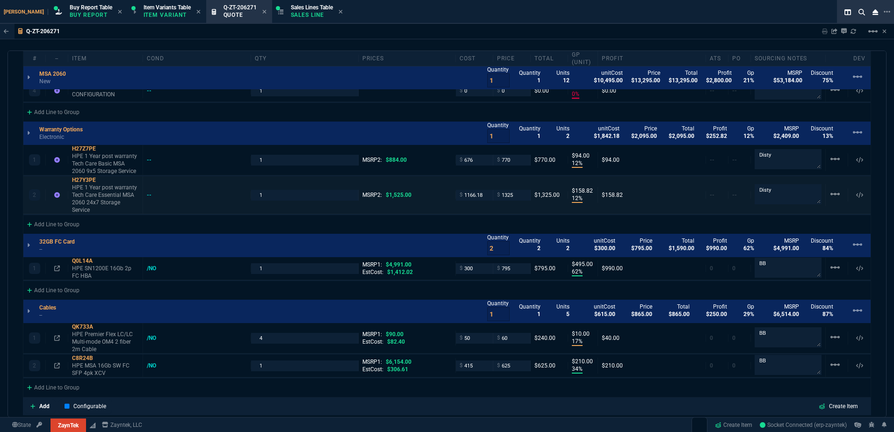
scroll to position [655, 0]
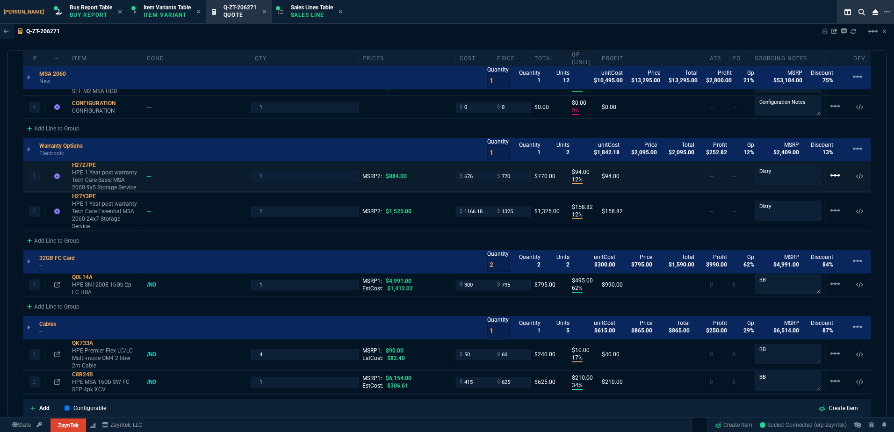
click at [829, 176] on mat-icon "linear_scale" at bounding box center [834, 175] width 11 height 11
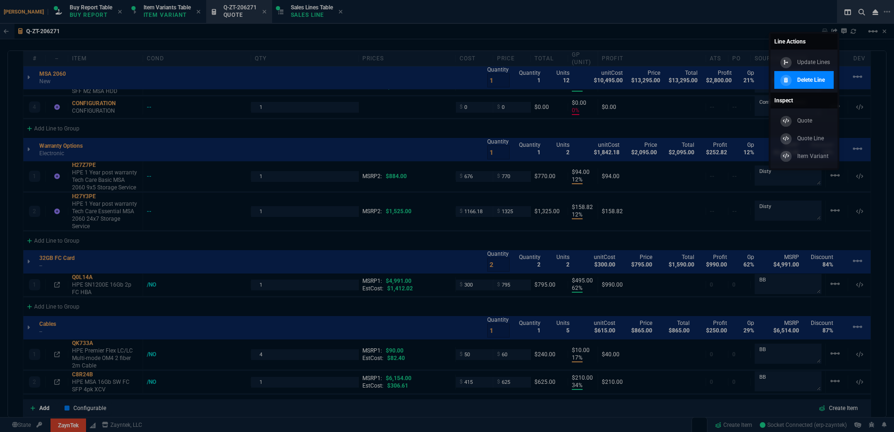
click at [796, 84] on div "Delete Line" at bounding box center [801, 80] width 47 height 10
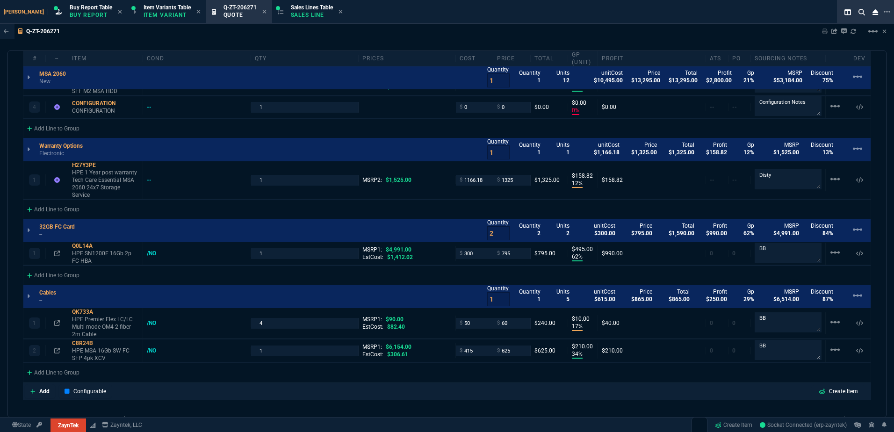
scroll to position [421, 0]
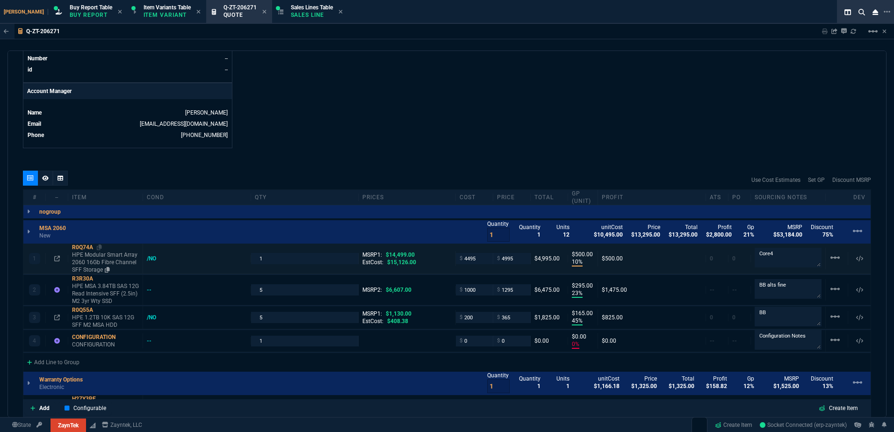
drag, startPoint x: 99, startPoint y: 247, endPoint x: 72, endPoint y: 247, distance: 26.7
click at [99, 247] on icon at bounding box center [99, 248] width 5 height 6
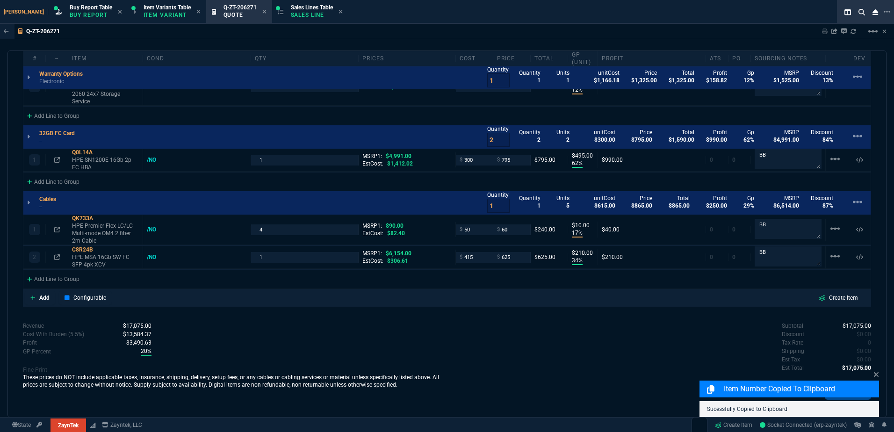
scroll to position [701, 0]
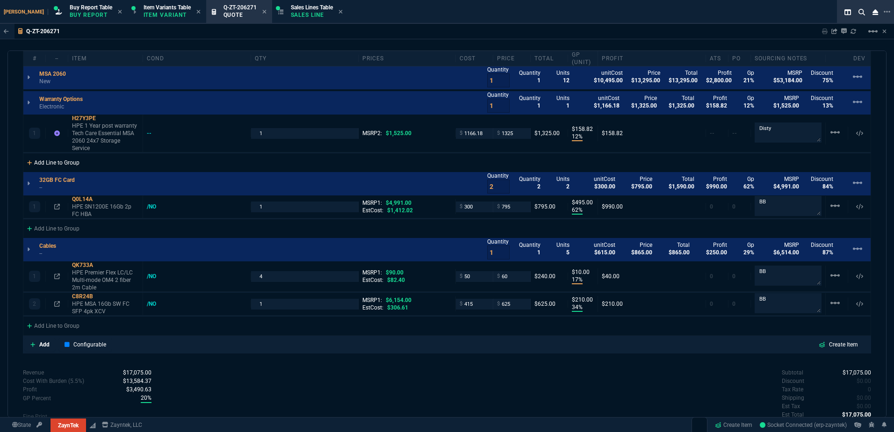
click at [72, 155] on div "Add Line to Group" at bounding box center [53, 161] width 60 height 17
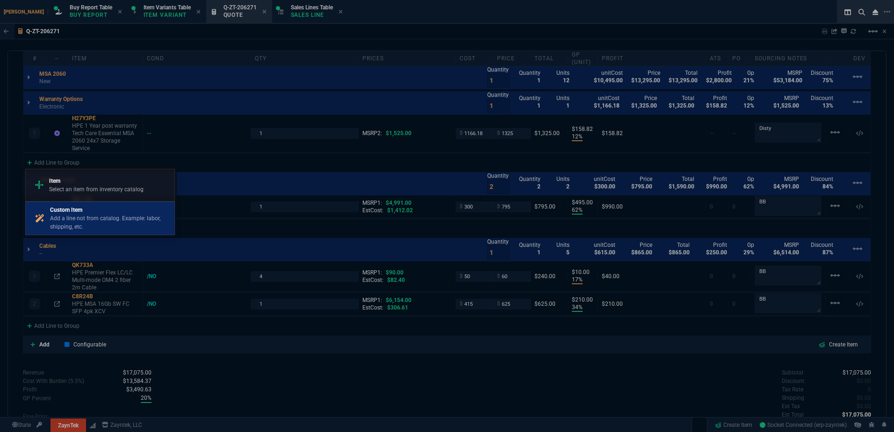
click at [87, 208] on p "Custom Item" at bounding box center [110, 210] width 121 height 8
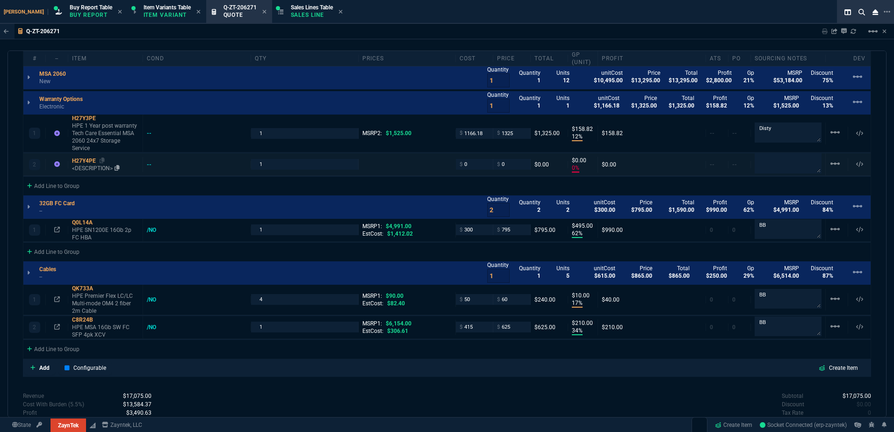
click at [84, 157] on div "H27Y4PE" at bounding box center [105, 160] width 67 height 7
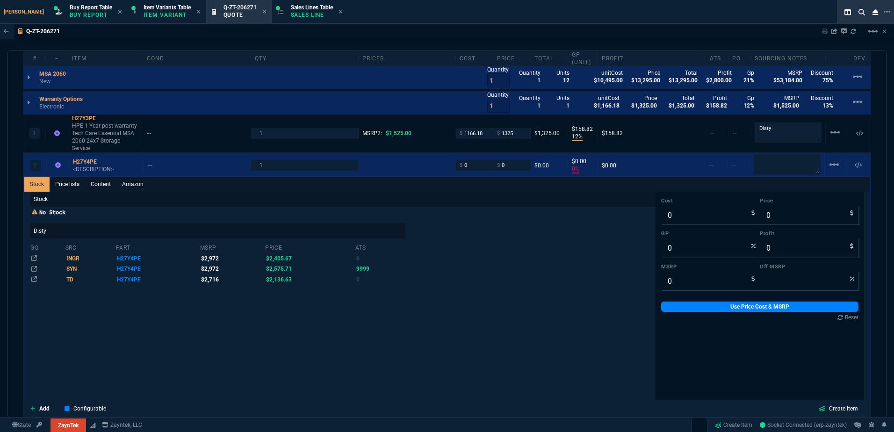
click at [101, 179] on link "Content" at bounding box center [100, 184] width 31 height 15
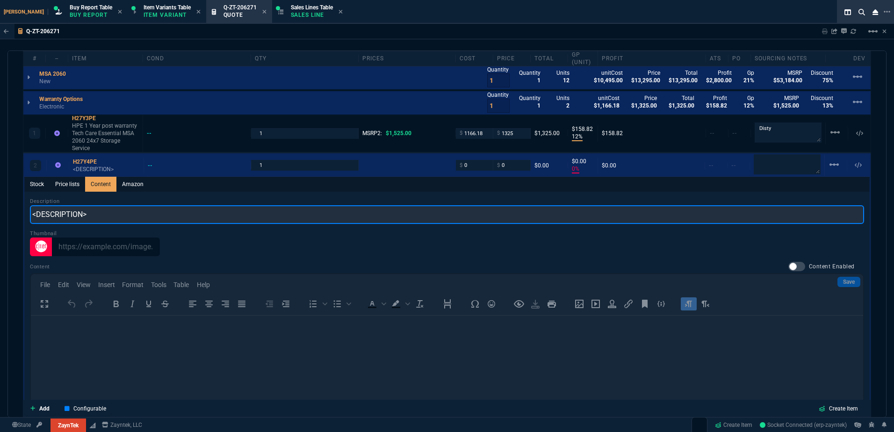
scroll to position [0, 0]
click at [124, 211] on input "<DESCRIPTION>" at bounding box center [447, 214] width 834 height 19
paste input "HPE 2 Year post warranty Tech Care Essential MSA 2060 Storage Service"
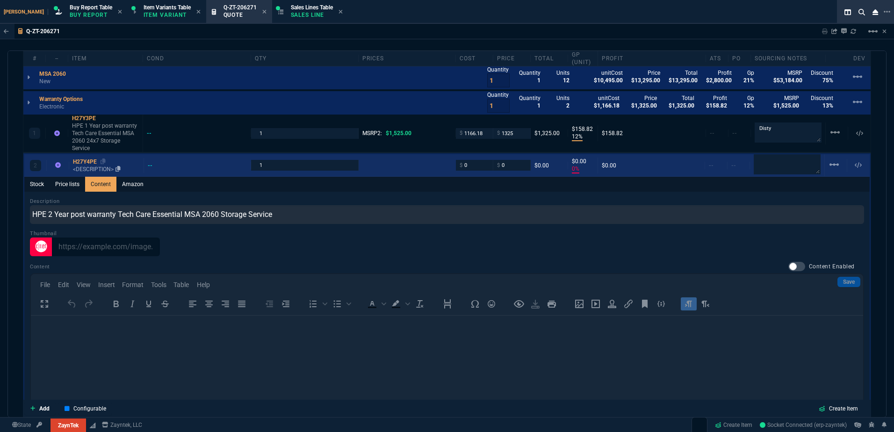
click at [93, 166] on p "<DESCRIPTION>" at bounding box center [106, 169] width 67 height 7
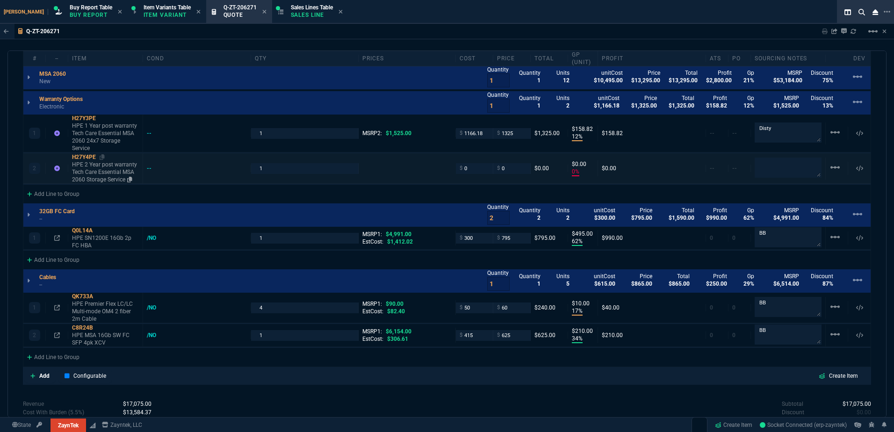
click at [94, 162] on p "HPE 2 Year post warranty Tech Care Essential MSA 2060 Storage Service" at bounding box center [105, 172] width 67 height 22
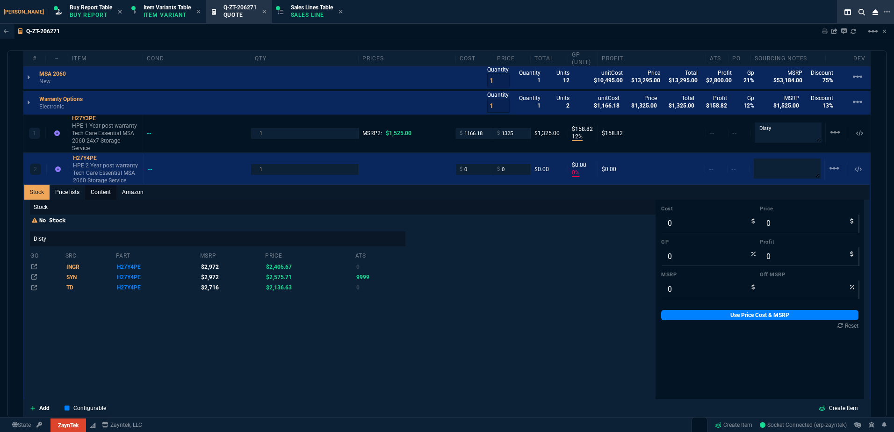
click at [101, 185] on link "Content" at bounding box center [100, 192] width 31 height 15
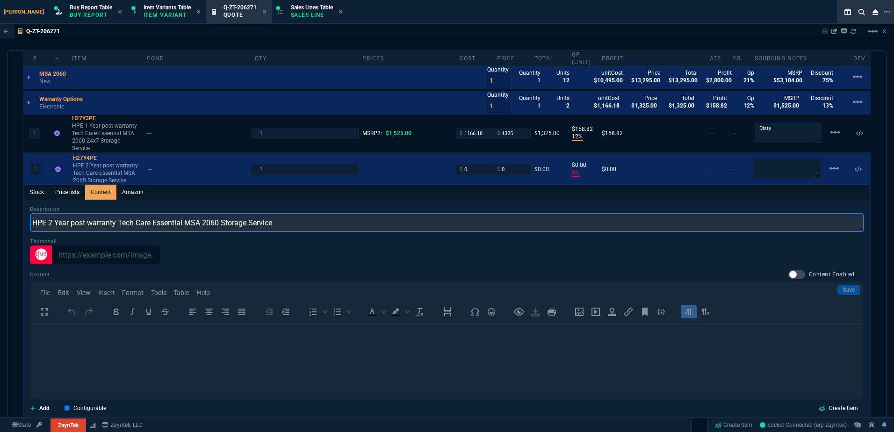
click at [235, 213] on input "HPE 2 Year post warranty Tech Care Essential MSA 2060 Storage Service" at bounding box center [447, 222] width 834 height 19
click at [224, 216] on input "HPE 2 Year post warranty Tech Care Essential MSA 2060 Storage Service" at bounding box center [447, 222] width 834 height 19
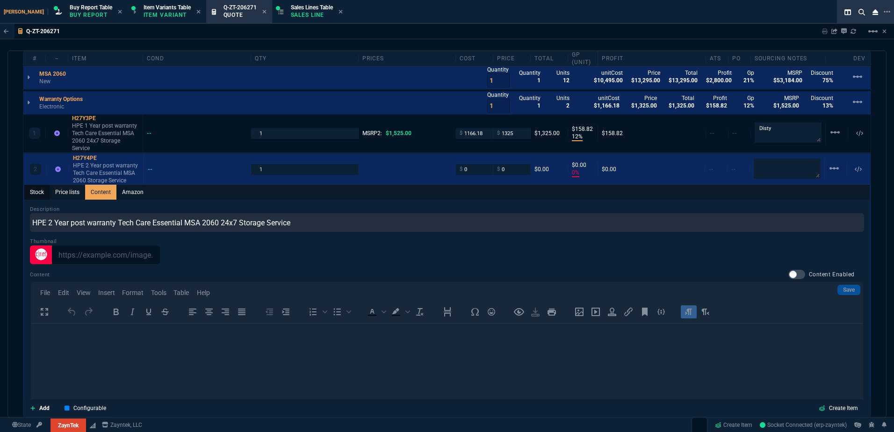
click at [43, 189] on link "Stock" at bounding box center [36, 192] width 25 height 15
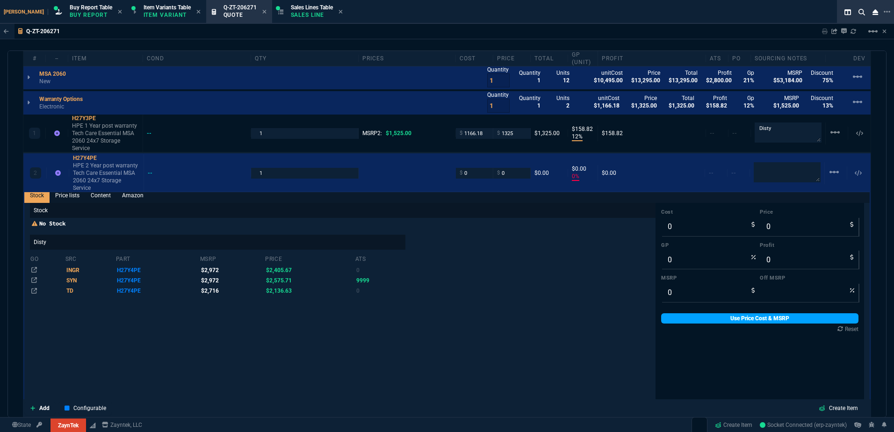
scroll to position [16, 0]
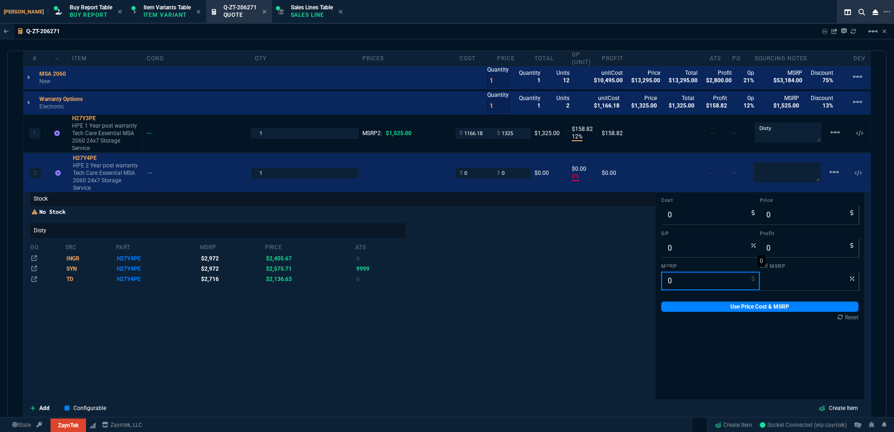
click at [674, 272] on input "0" at bounding box center [710, 281] width 99 height 19
click at [692, 314] on div "Reset" at bounding box center [759, 317] width 197 height 7
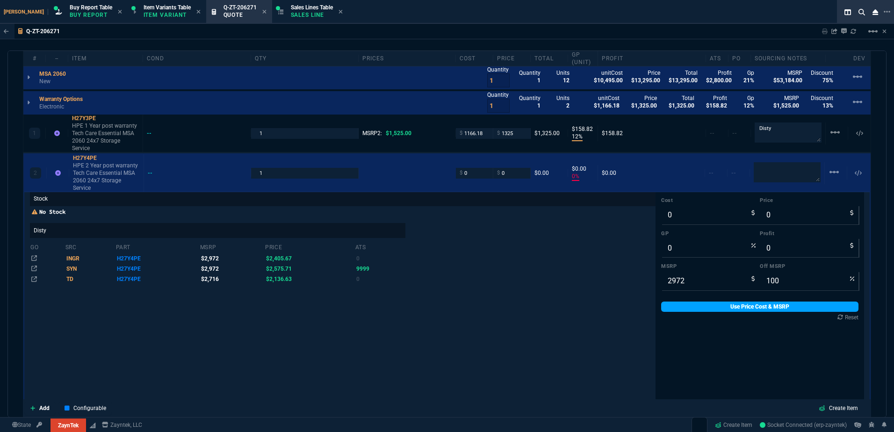
click at [694, 302] on link "Use Price Cost & MSRP" at bounding box center [759, 307] width 197 height 10
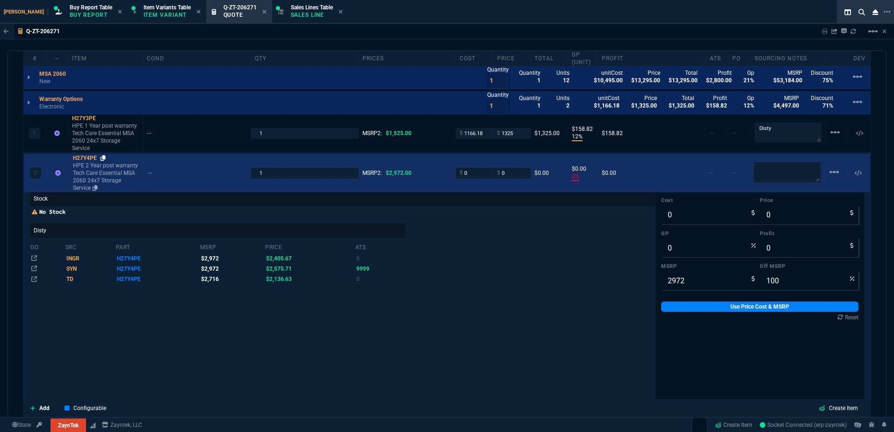
click at [105, 155] on icon at bounding box center [103, 158] width 5 height 6
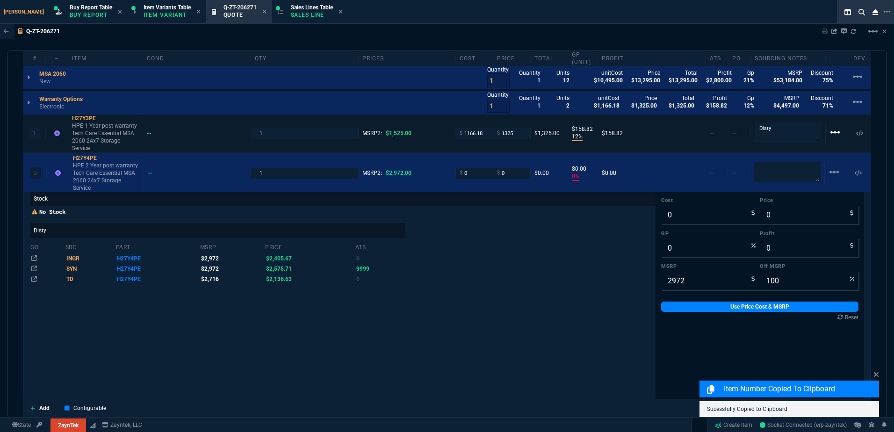
click at [831, 130] on mat-icon "linear_scale" at bounding box center [834, 132] width 11 height 11
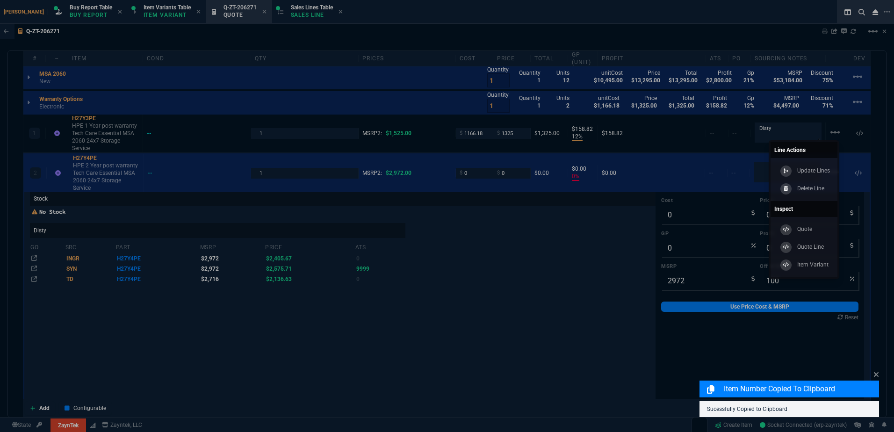
click at [809, 193] on div "Delete Line" at bounding box center [801, 188] width 46 height 10
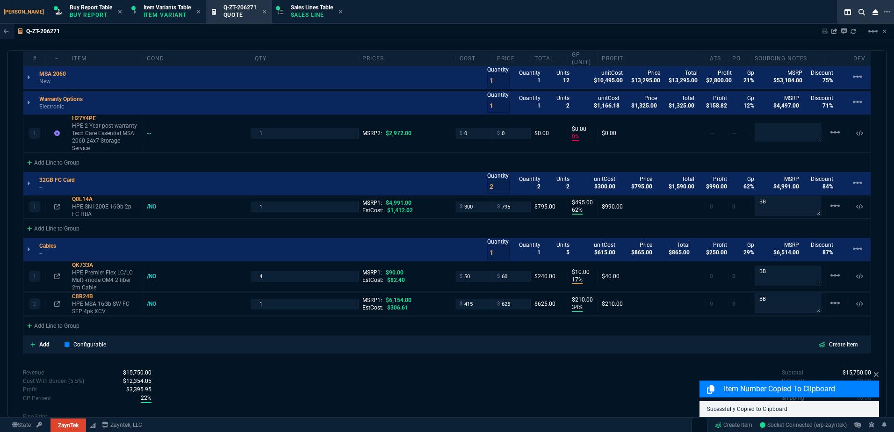
click at [769, 128] on textarea at bounding box center [788, 132] width 67 height 19
click at [96, 131] on p "HPE 2 Year post warranty Tech Care Essential MSA 2060 24x7 Storage Service" at bounding box center [105, 137] width 67 height 30
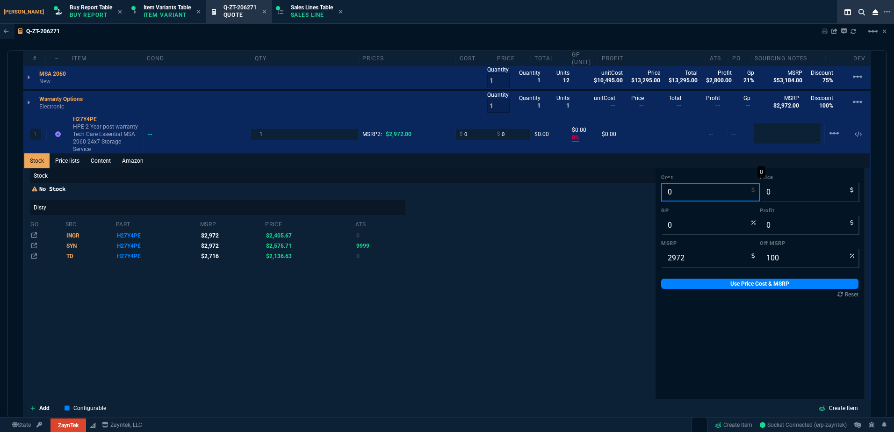
click at [669, 184] on input "0" at bounding box center [710, 192] width 99 height 19
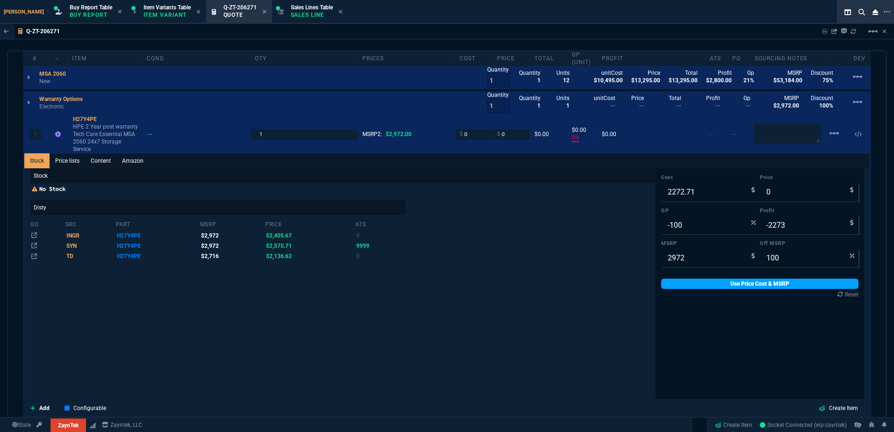
click at [713, 279] on link "Use Price Cost & MSRP" at bounding box center [759, 284] width 197 height 10
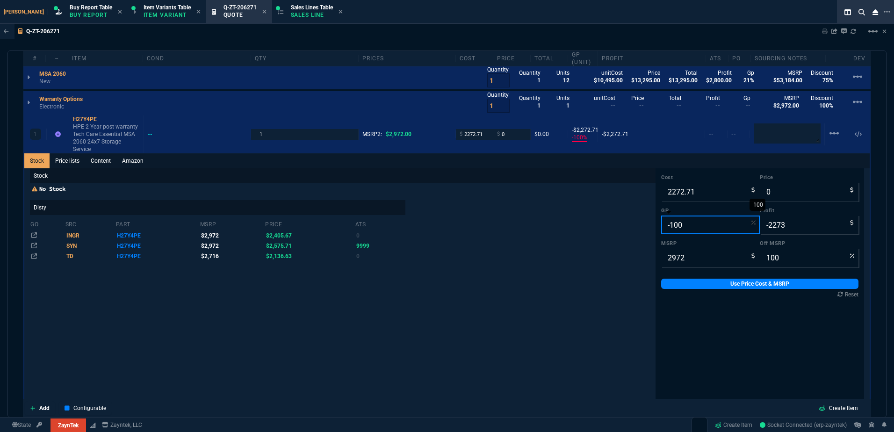
click at [669, 221] on input "-100" at bounding box center [710, 225] width 99 height 19
click at [673, 222] on input "-100" at bounding box center [710, 225] width 99 height 19
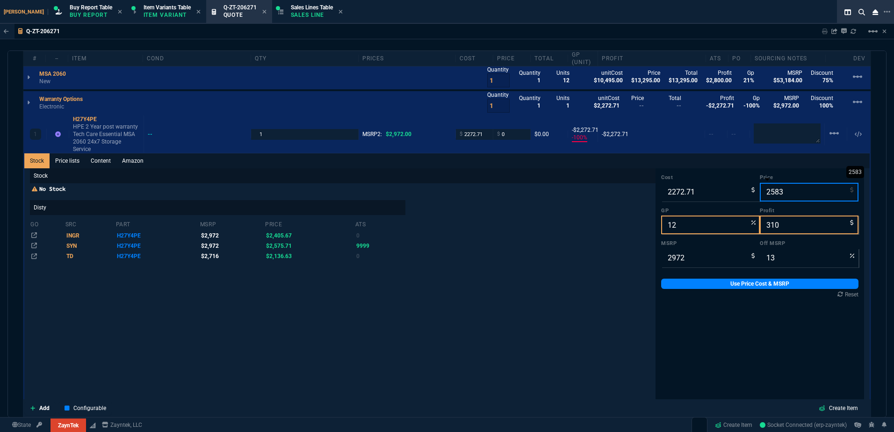
click at [781, 189] on input "2583" at bounding box center [809, 192] width 99 height 19
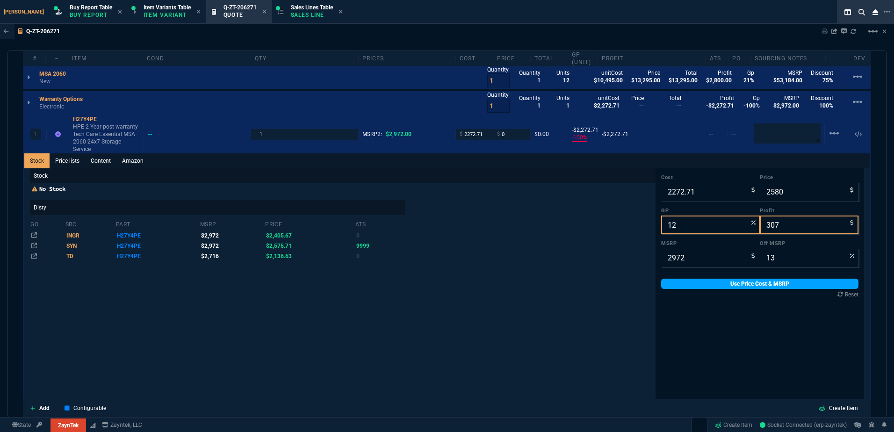
click at [774, 281] on link "Use Price Cost & MSRP" at bounding box center [759, 284] width 197 height 10
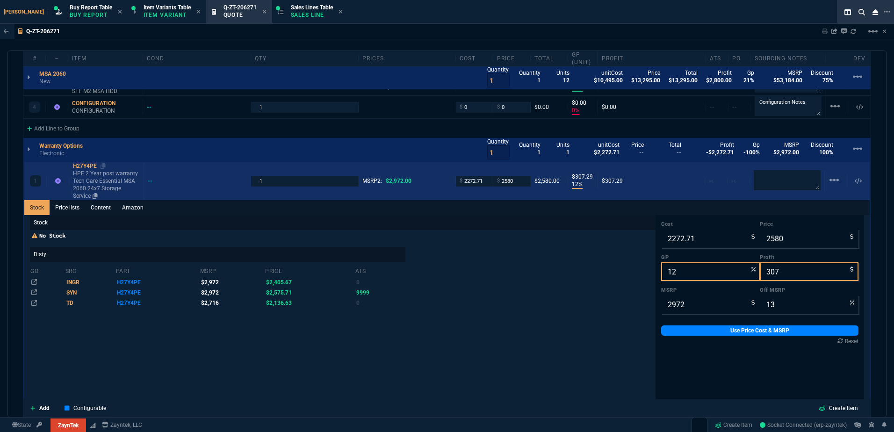
click at [101, 187] on p "HPE 2 Year post warranty Tech Care Essential MSA 2060 24x7 Storage Service" at bounding box center [106, 185] width 67 height 30
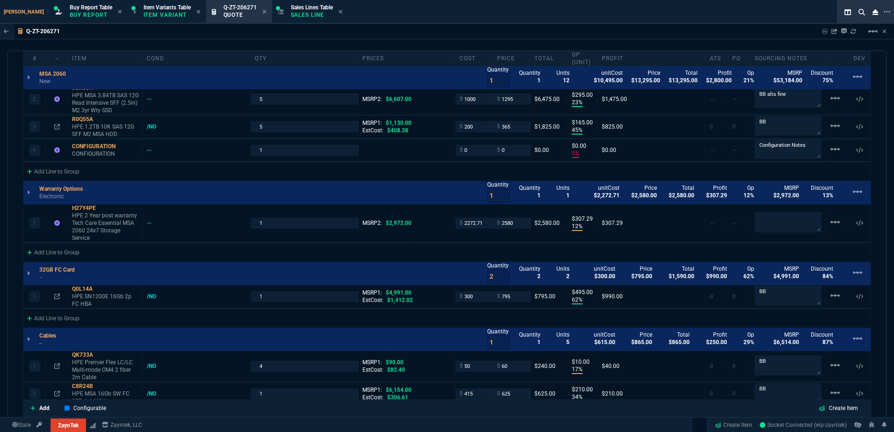
scroll to position [608, 0]
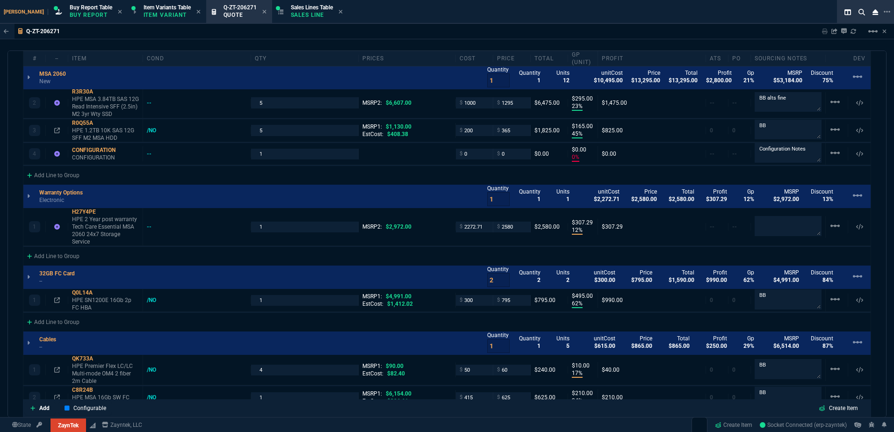
drag, startPoint x: 101, startPoint y: 232, endPoint x: 254, endPoint y: 254, distance: 155.0
click at [100, 232] on p "HPE 2 Year post warranty Tech Care Essential MSA 2060 24x7 Storage Service" at bounding box center [105, 231] width 67 height 30
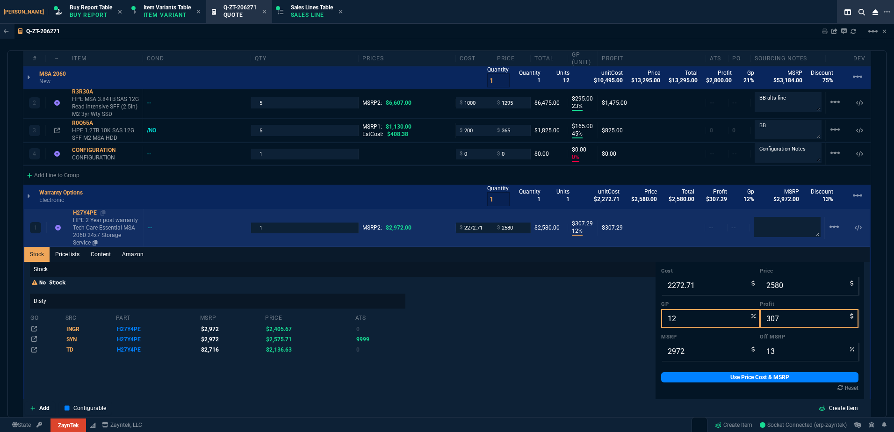
click at [103, 226] on p "HPE 2 Year post warranty Tech Care Essential MSA 2060 24x7 Storage Service" at bounding box center [106, 231] width 67 height 30
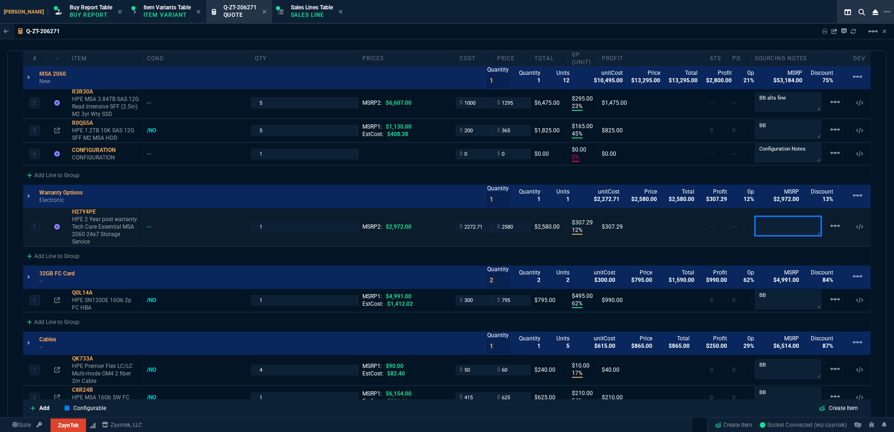
click at [778, 228] on textarea at bounding box center [788, 226] width 67 height 20
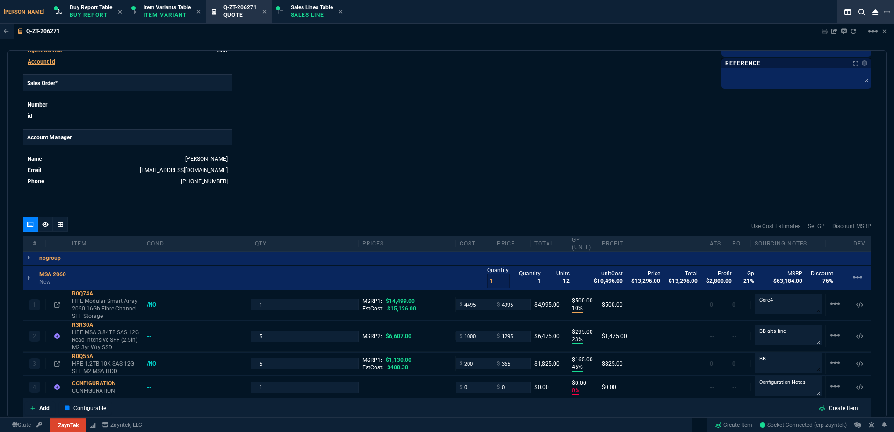
scroll to position [374, 0]
click at [47, 222] on nx-icon at bounding box center [45, 224] width 7 height 7
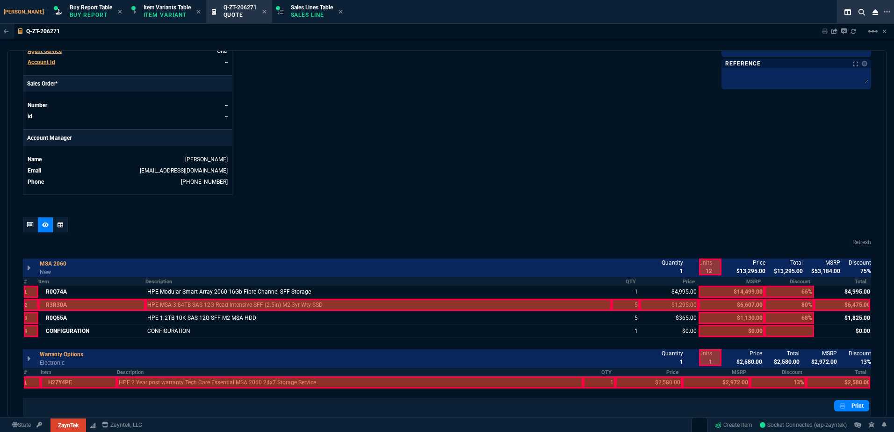
drag, startPoint x: 195, startPoint y: 308, endPoint x: 188, endPoint y: 307, distance: 7.5
click at [188, 307] on div at bounding box center [378, 305] width 466 height 12
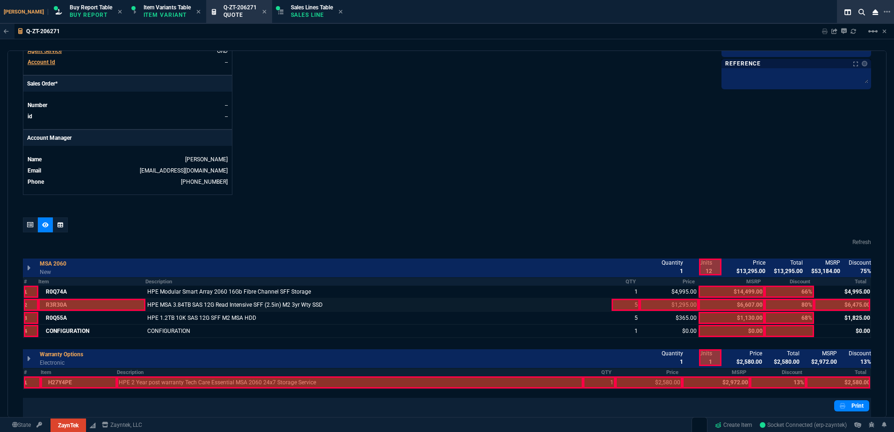
click at [124, 303] on div at bounding box center [91, 305] width 107 height 12
click at [627, 302] on div at bounding box center [626, 305] width 29 height 12
click at [664, 303] on div at bounding box center [669, 305] width 58 height 12
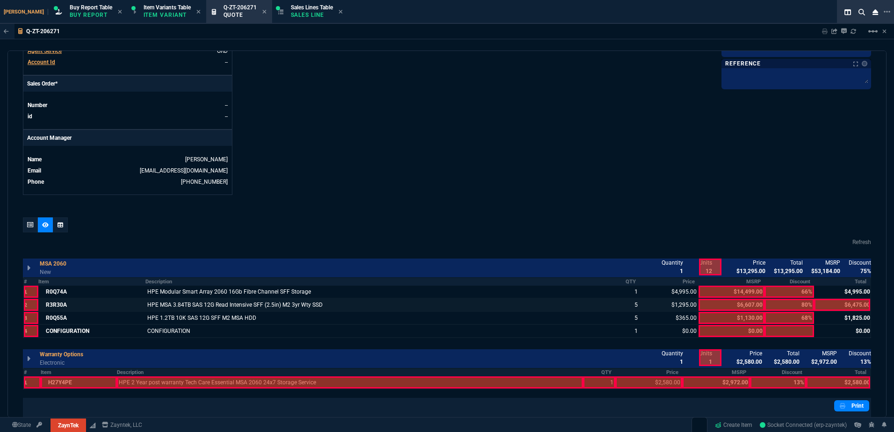
click at [836, 299] on div at bounding box center [842, 305] width 56 height 12
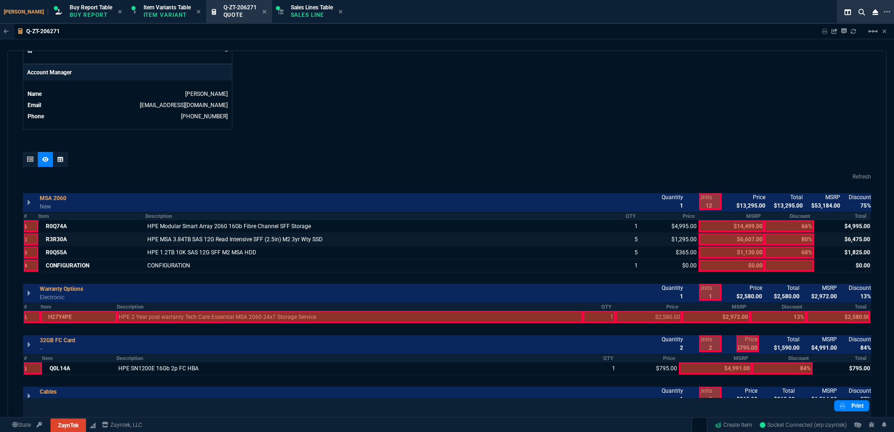
scroll to position [561, 0]
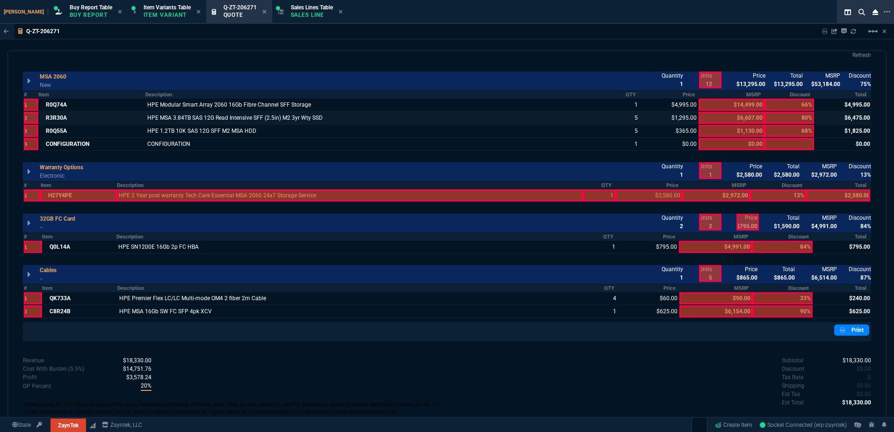
drag, startPoint x: 109, startPoint y: 193, endPoint x: 116, endPoint y: 193, distance: 7.0
click at [116, 193] on div at bounding box center [79, 195] width 77 height 12
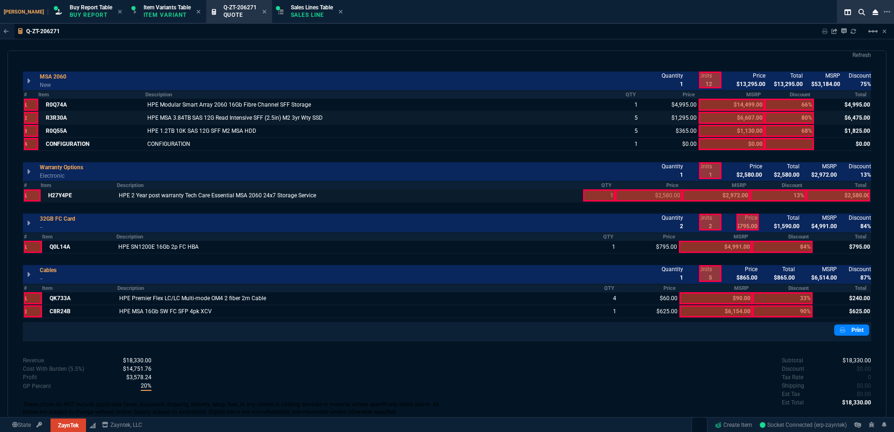
drag, startPoint x: 593, startPoint y: 192, endPoint x: 600, endPoint y: 192, distance: 6.5
click at [600, 192] on div at bounding box center [599, 195] width 32 height 12
click at [657, 193] on div at bounding box center [648, 195] width 67 height 12
click at [838, 195] on div at bounding box center [838, 195] width 64 height 12
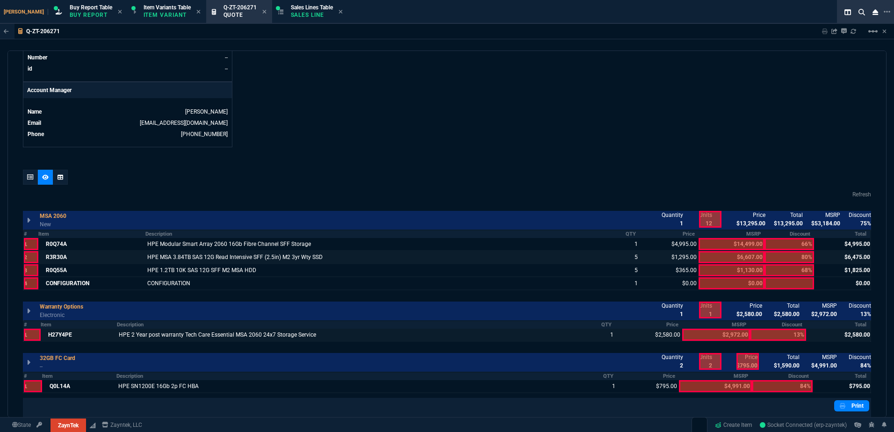
scroll to position [421, 0]
click at [20, 172] on div "quote Q-ZT-206271 Verified Technologies draft ZaynTek, LLC [STREET_ADDRESS] Det…" at bounding box center [446, 233] width 879 height 367
click at [27, 176] on icon at bounding box center [30, 178] width 7 height 6
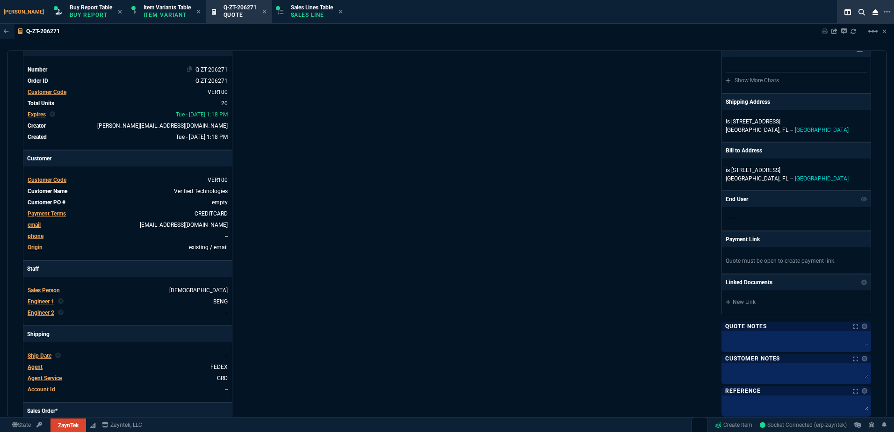
scroll to position [0, 0]
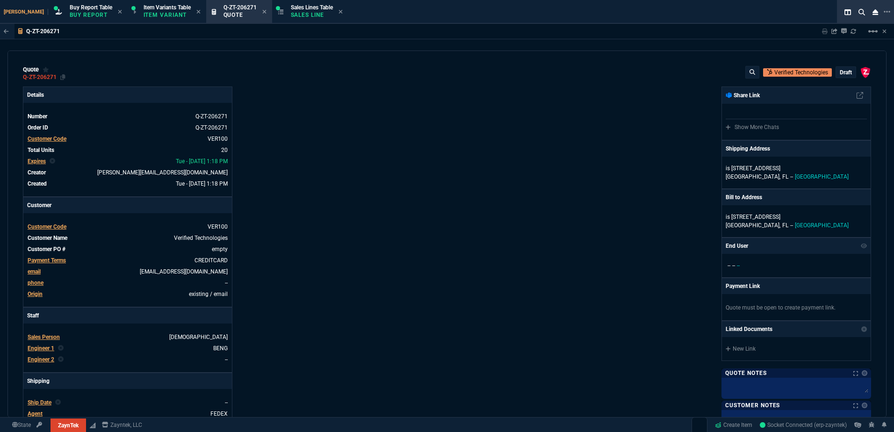
click at [58, 79] on div "Q-ZT-206271" at bounding box center [44, 76] width 43 height 7
click at [62, 78] on icon at bounding box center [62, 77] width 5 height 6
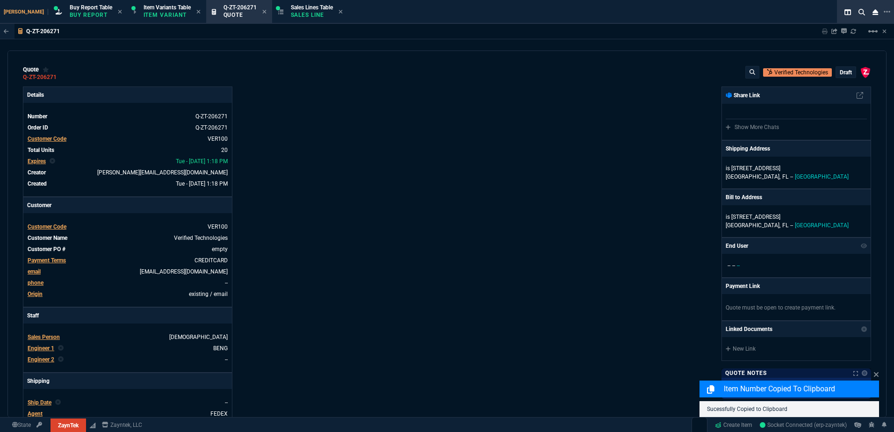
click at [457, 173] on div "ZaynTek, LLC [STREET_ADDRESS] Share Link Show More Chats Shipping Address is [S…" at bounding box center [659, 328] width 424 height 483
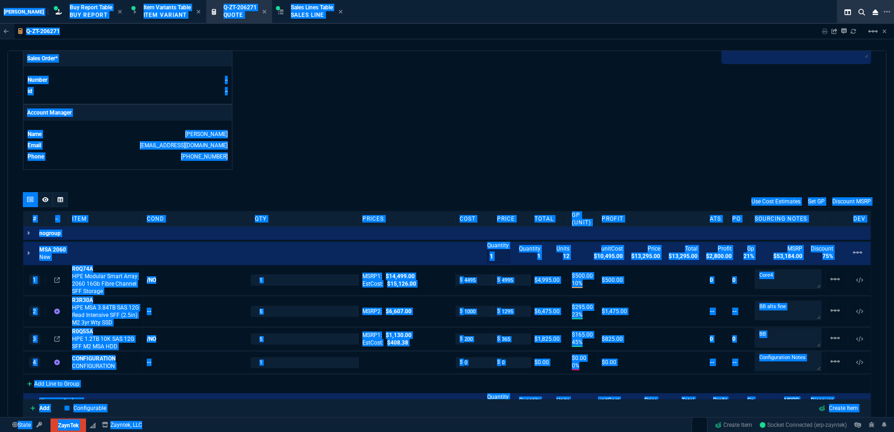
scroll to position [514, 0]
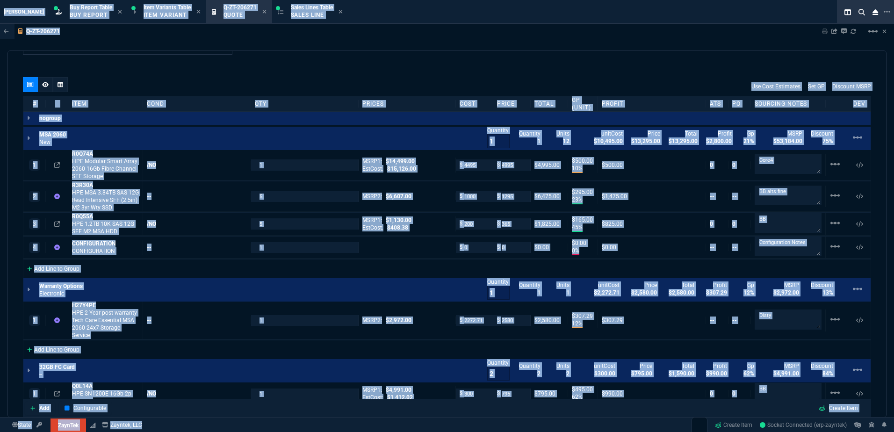
click at [330, 75] on div "quote Q-ZT-206271 Verified Technologies draft ZaynTek, LLC [STREET_ADDRESS] Det…" at bounding box center [446, 233] width 879 height 367
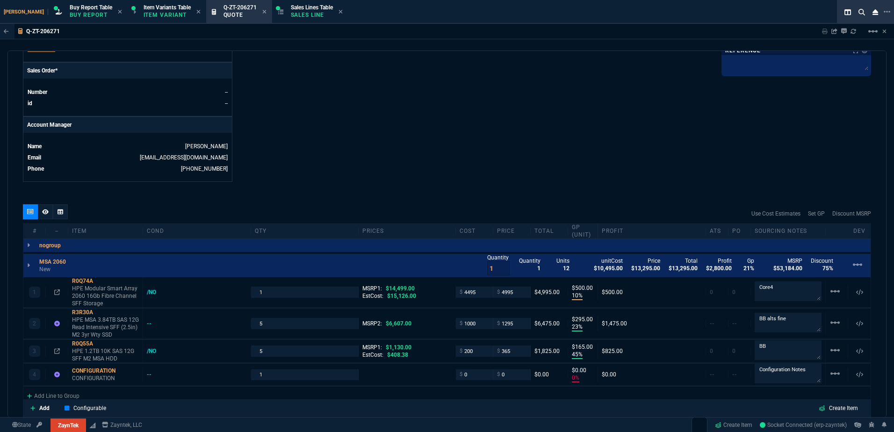
scroll to position [327, 0]
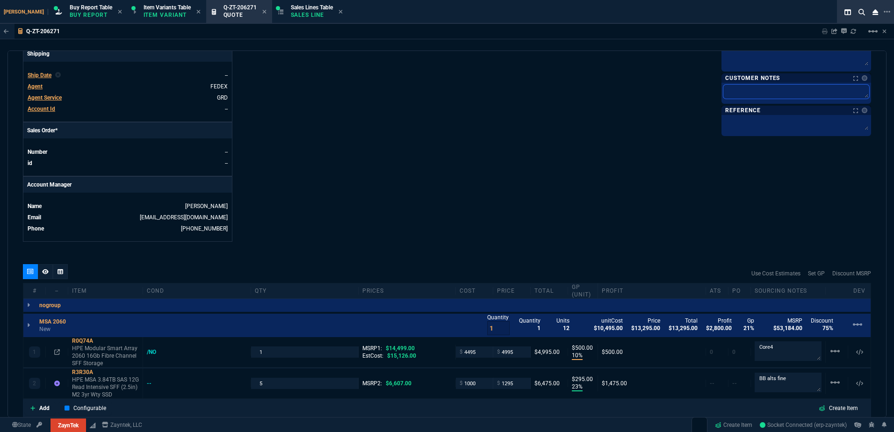
click at [758, 92] on textarea at bounding box center [796, 92] width 146 height 14
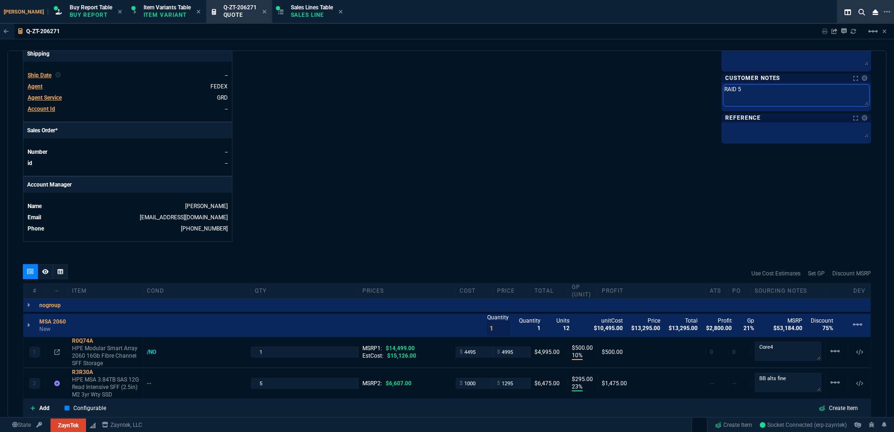
click at [757, 92] on textarea "RAID 5" at bounding box center [796, 96] width 146 height 22
click at [342, 212] on div "Details Number Q-ZT-206271 Order ID Q-ZT-206271 Customer Code VER100 Total Unit…" at bounding box center [235, 0] width 424 height 483
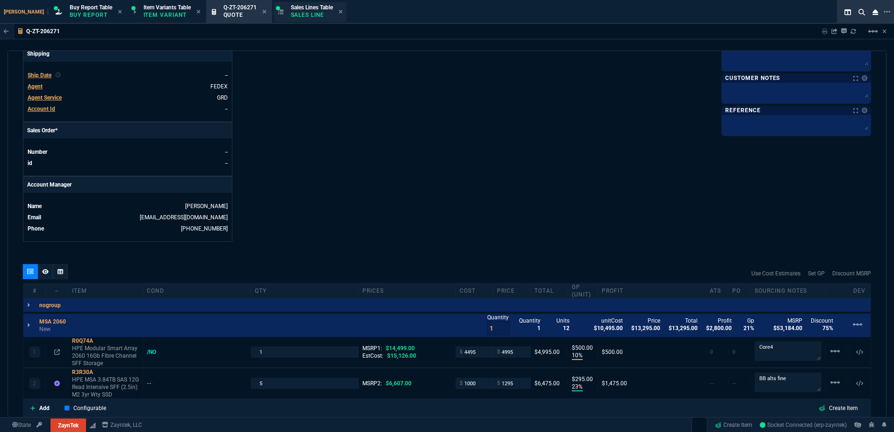
click at [291, 15] on p "Sales Line" at bounding box center [312, 14] width 42 height 7
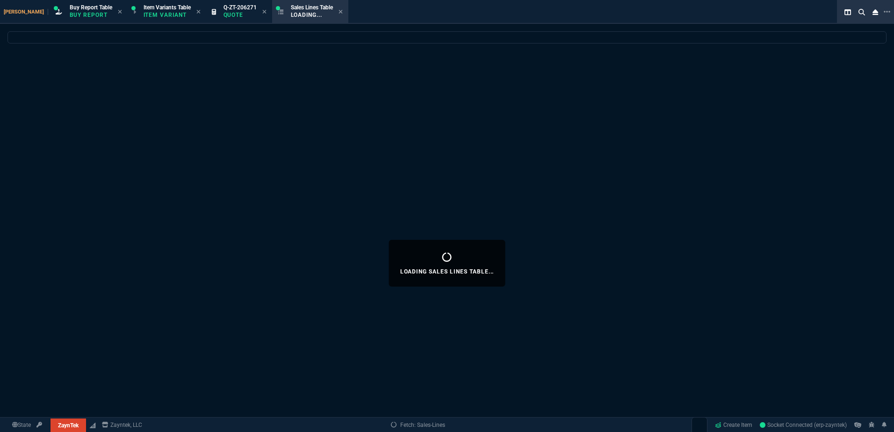
click at [262, 11] on icon at bounding box center [264, 12] width 4 height 4
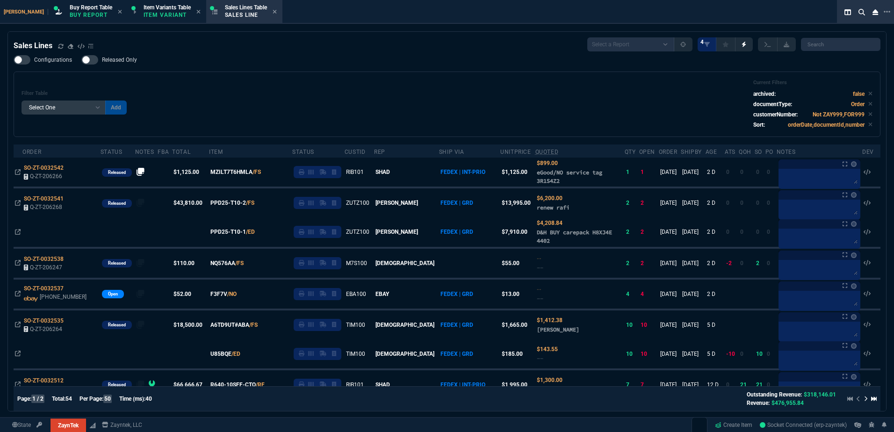
click at [427, 95] on div "Filter Table Select One Add Filter () Age () ATS () Cond (itemVariantCode) Cust…" at bounding box center [447, 104] width 851 height 50
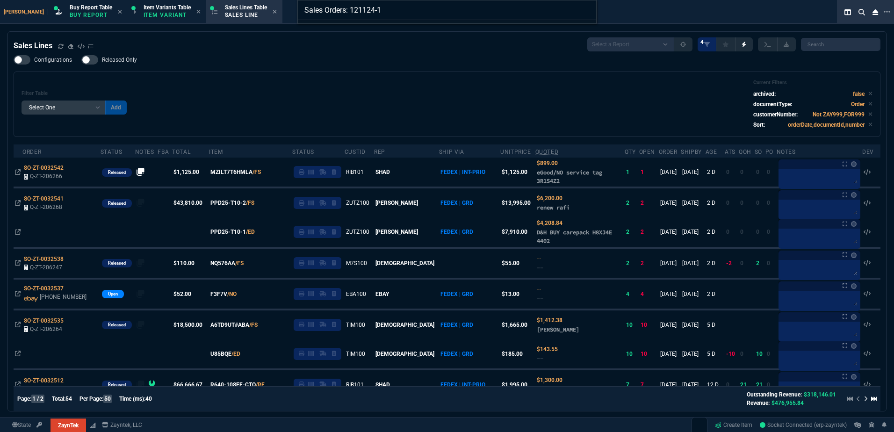
click at [427, 95] on div "Sales Orders: 121124-1" at bounding box center [447, 216] width 894 height 432
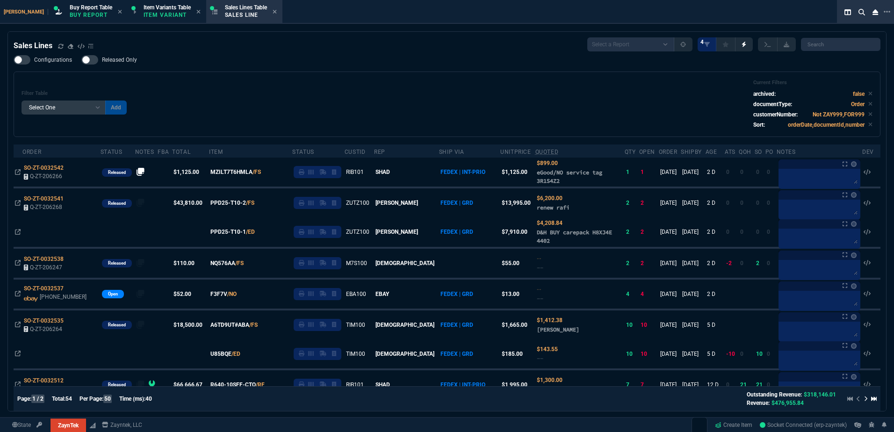
click at [280, 101] on div "Filter Table Select One Add Filter () Age () ATS () Cond (itemVariantCode) Cust…" at bounding box center [447, 104] width 851 height 50
drag, startPoint x: 76, startPoint y: 7, endPoint x: 492, endPoint y: 430, distance: 593.5
click at [76, 7] on span "Buy Report Table" at bounding box center [91, 7] width 43 height 7
